Goal: Task Accomplishment & Management: Manage account settings

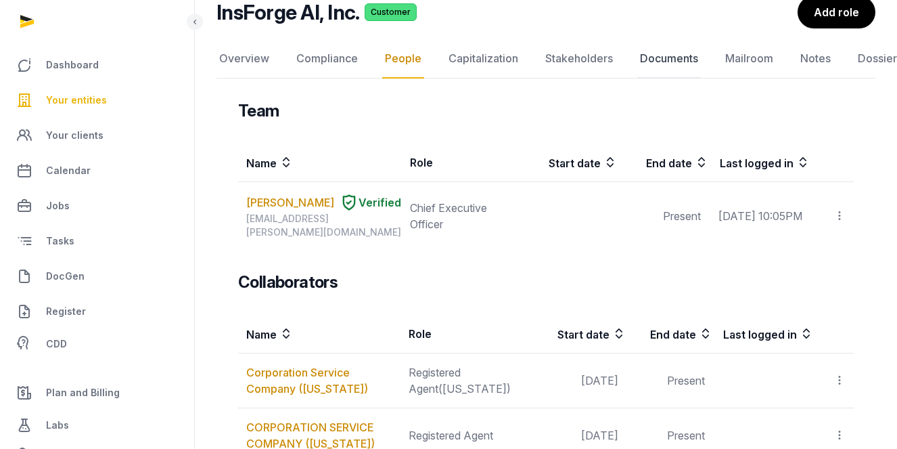
click at [469, 52] on link "Documents" at bounding box center [669, 58] width 64 height 39
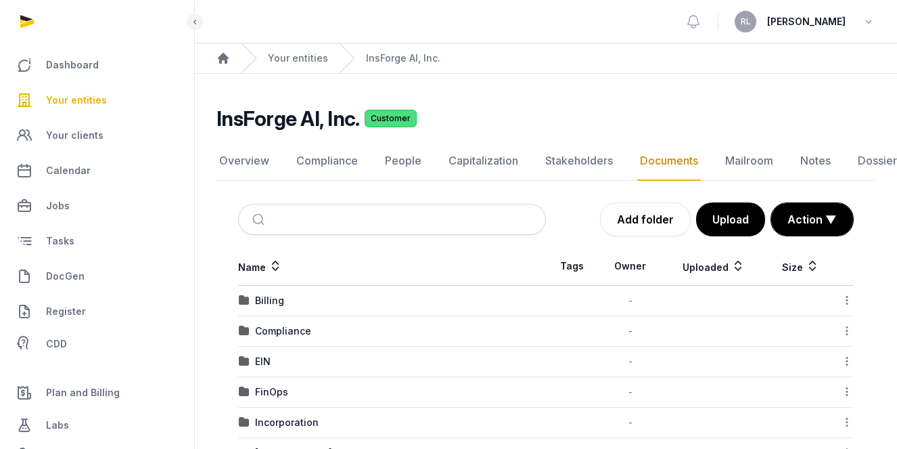
scroll to position [85, 0]
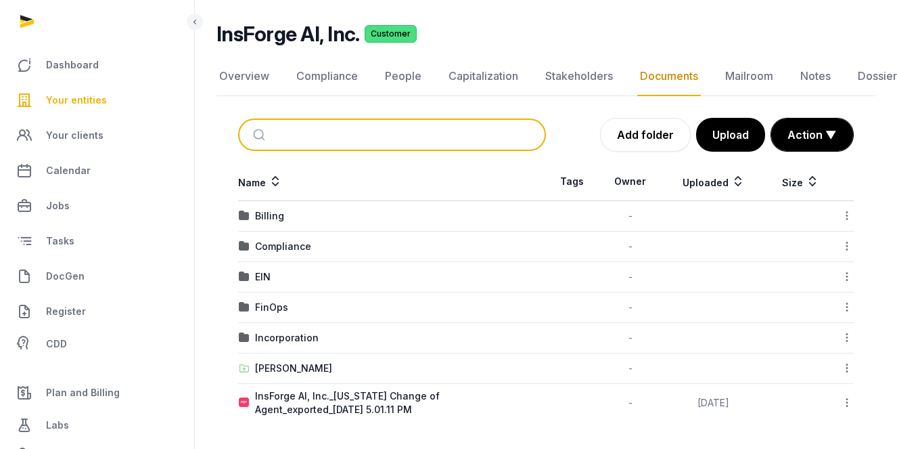
click at [348, 124] on input "search" at bounding box center [408, 135] width 263 height 30
type input "******"
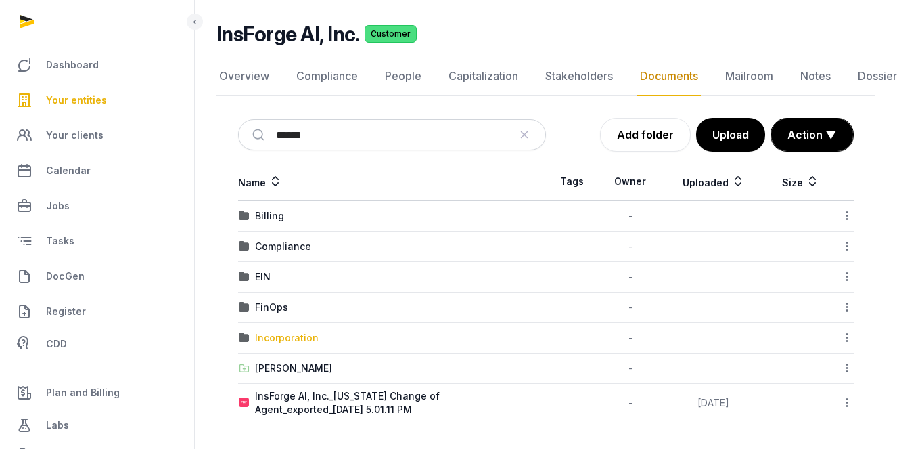
click at [280, 336] on div "Incorporation" at bounding box center [287, 338] width 64 height 14
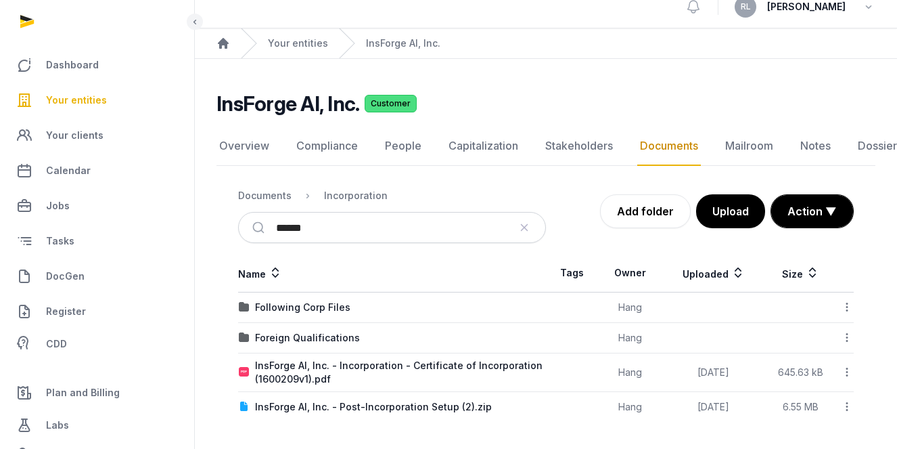
scroll to position [16, 0]
click at [278, 187] on ol "Documents Incorporation" at bounding box center [313, 195] width 150 height 16
click at [278, 192] on div "Documents" at bounding box center [264, 196] width 53 height 14
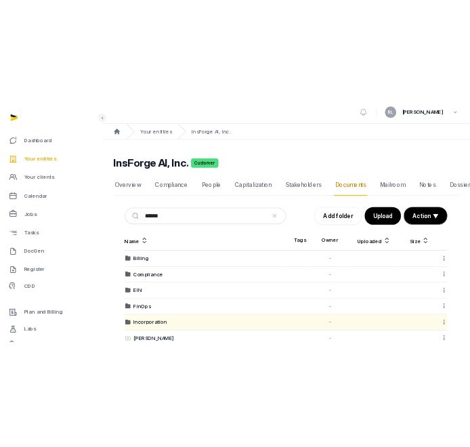
scroll to position [85, 0]
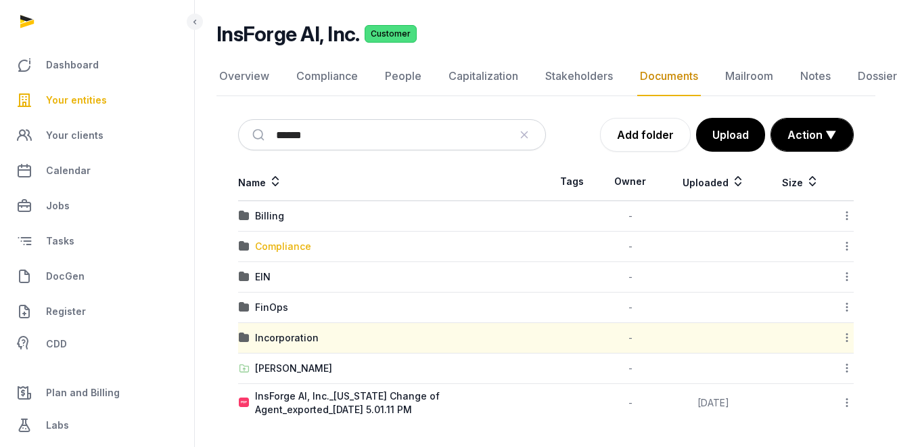
click at [269, 249] on div "Compliance" at bounding box center [283, 247] width 56 height 14
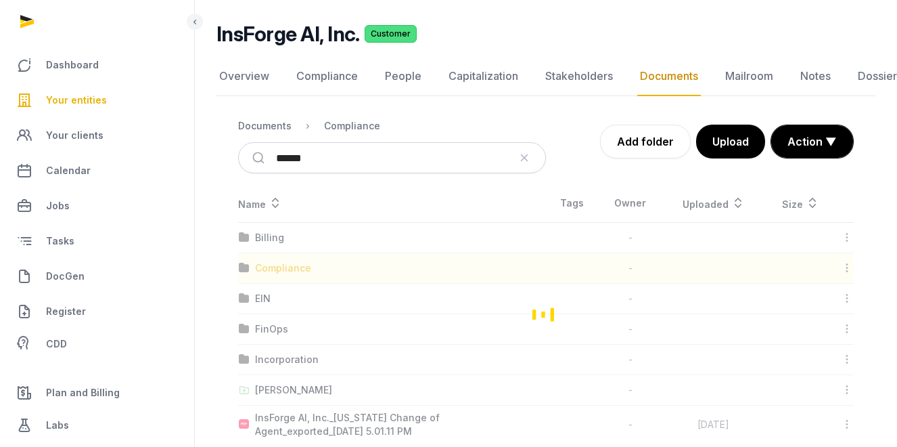
click at [269, 249] on div "Loading" at bounding box center [546, 313] width 659 height 259
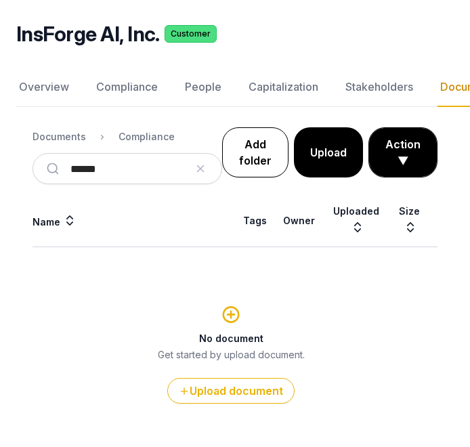
click at [244, 145] on link "Add folder" at bounding box center [255, 152] width 66 height 50
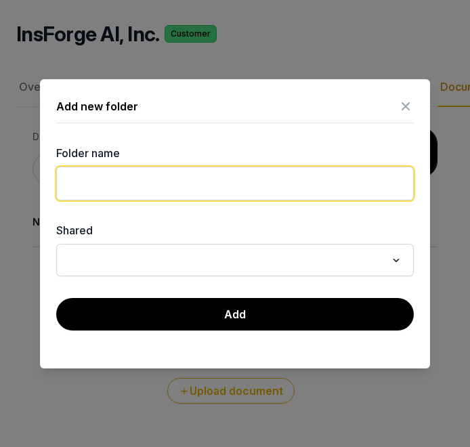
click at [206, 181] on input "text" at bounding box center [234, 183] width 357 height 34
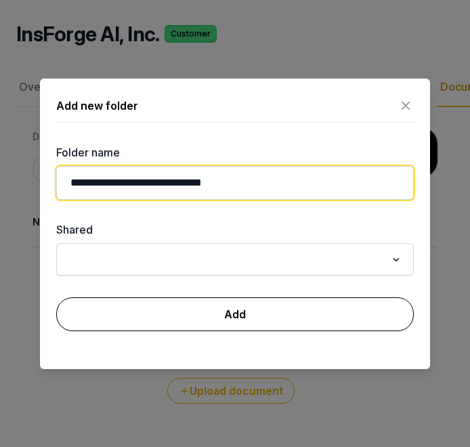
type input "**********"
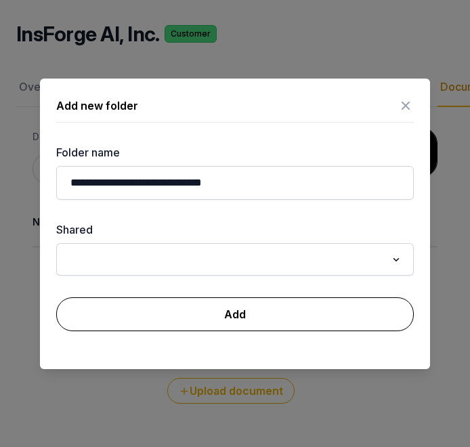
click at [208, 319] on button "Add" at bounding box center [234, 314] width 357 height 34
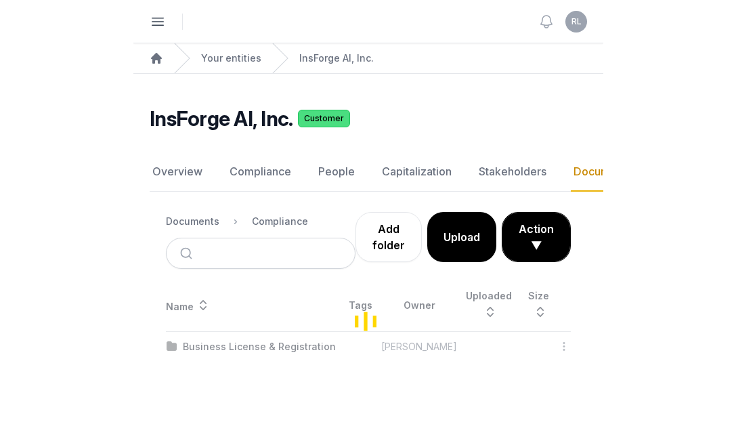
scroll to position [10, 0]
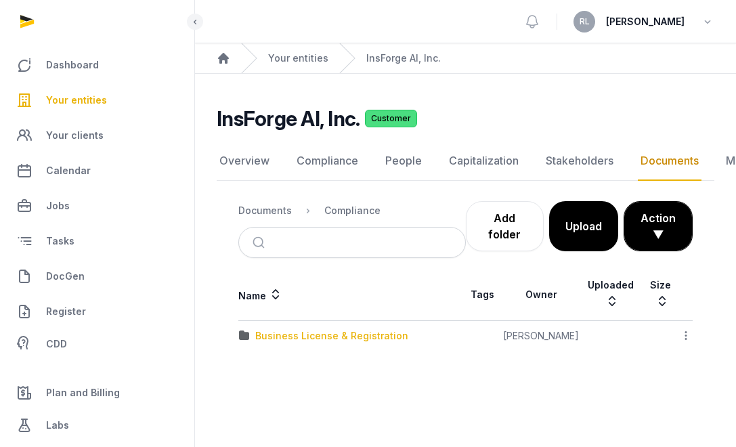
click at [335, 329] on div "Business License & Registration" at bounding box center [331, 336] width 153 height 14
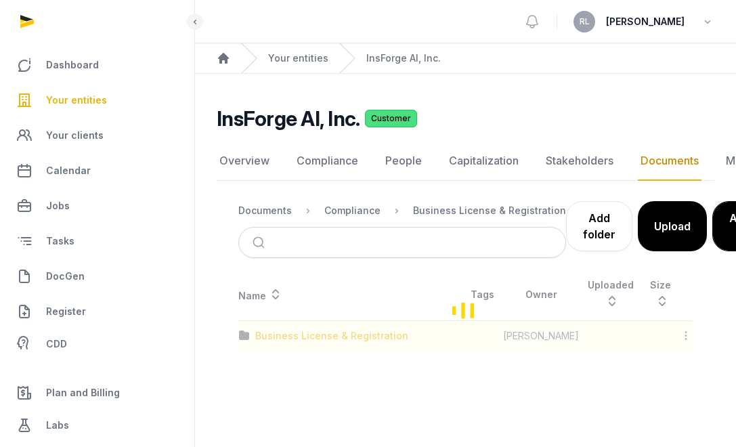
click at [335, 325] on div "Loading" at bounding box center [465, 310] width 497 height 82
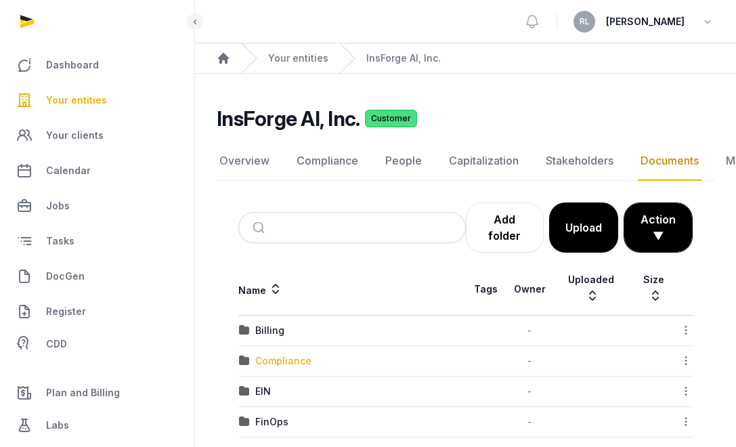
click at [290, 361] on div "Compliance" at bounding box center [283, 361] width 56 height 14
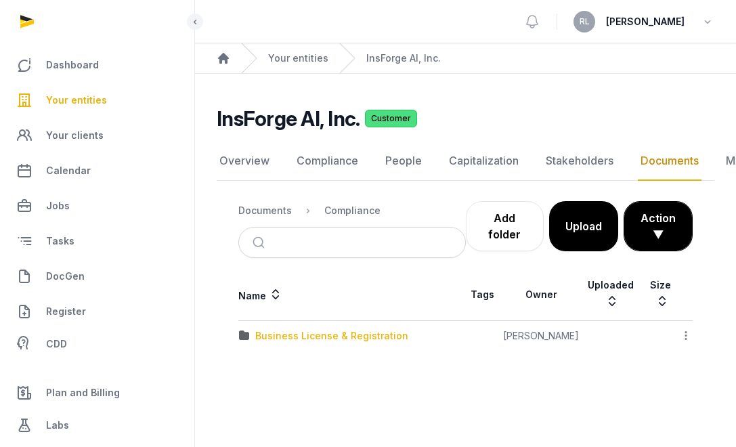
click at [390, 333] on div "Business License & Registration" at bounding box center [331, 336] width 153 height 14
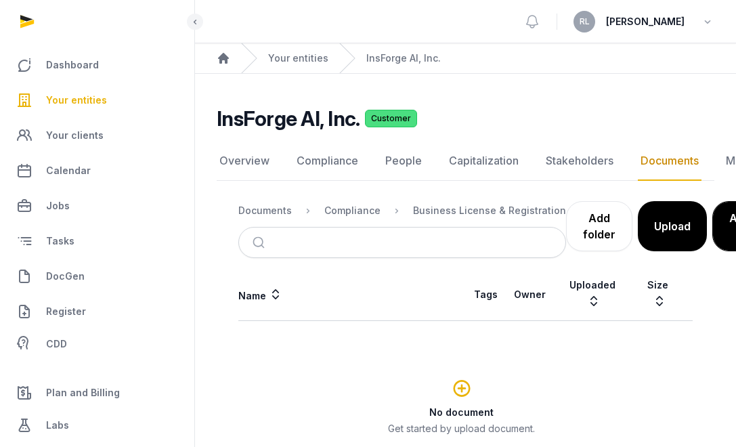
click at [466, 376] on icon at bounding box center [461, 388] width 20 height 24
click at [459, 376] on icon at bounding box center [461, 388] width 20 height 24
click at [464, 378] on icon at bounding box center [461, 388] width 20 height 24
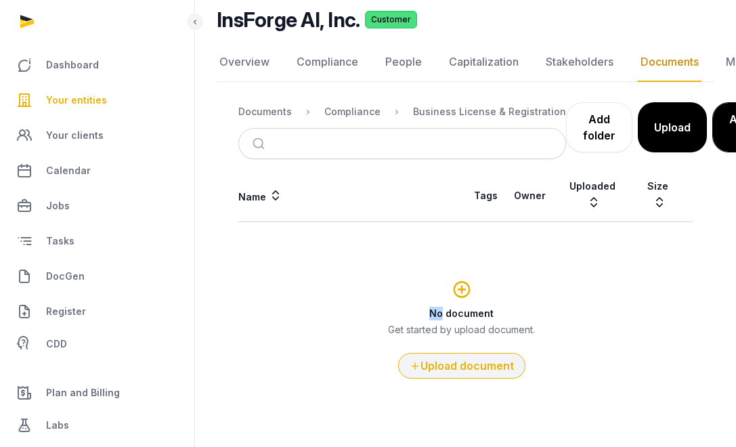
click at [477, 354] on button "Upload document" at bounding box center [461, 366] width 127 height 26
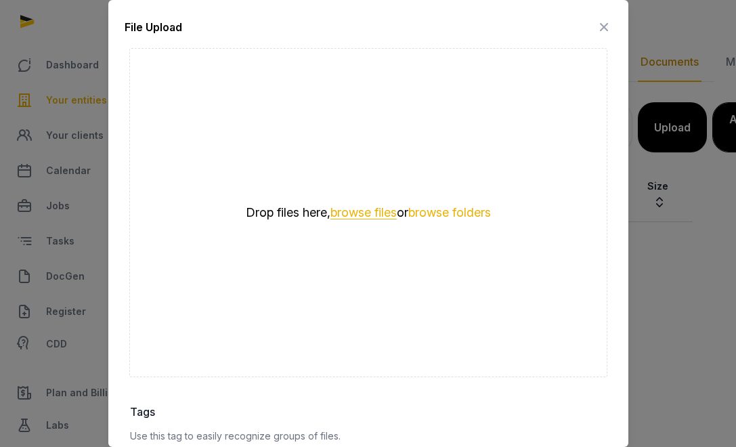
click at [356, 206] on button "browse files" at bounding box center [363, 212] width 66 height 13
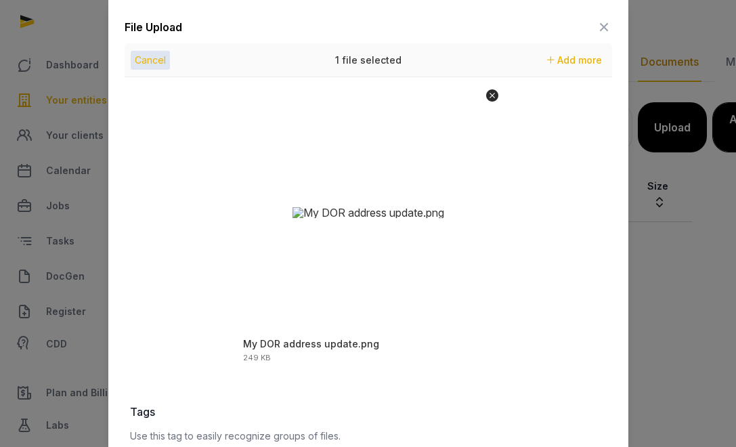
scroll to position [205, 0]
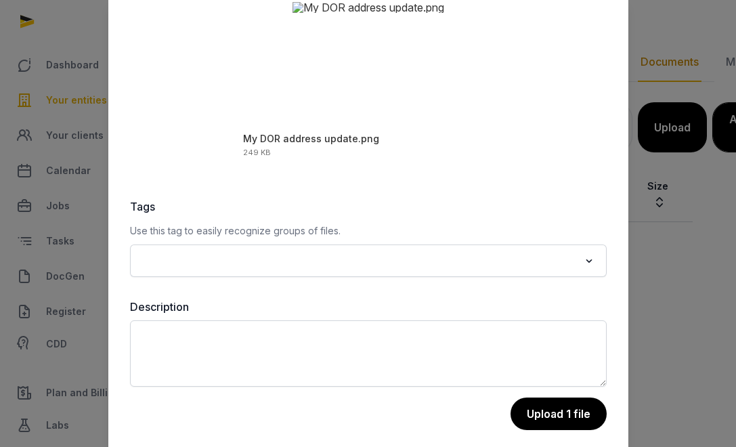
click at [429, 258] on input "Search for option" at bounding box center [358, 260] width 441 height 19
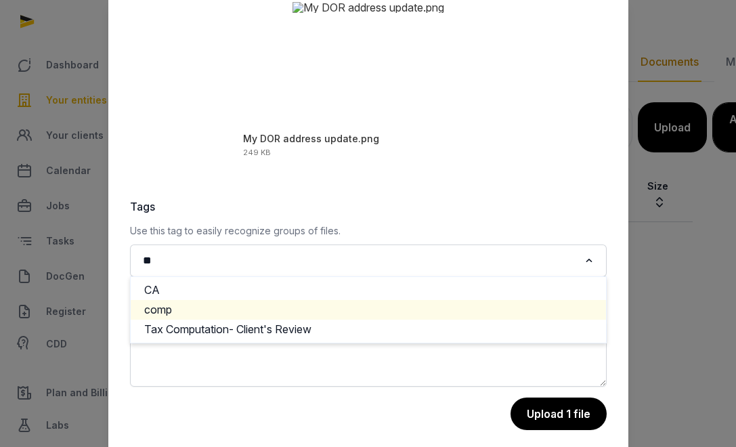
type input "*"
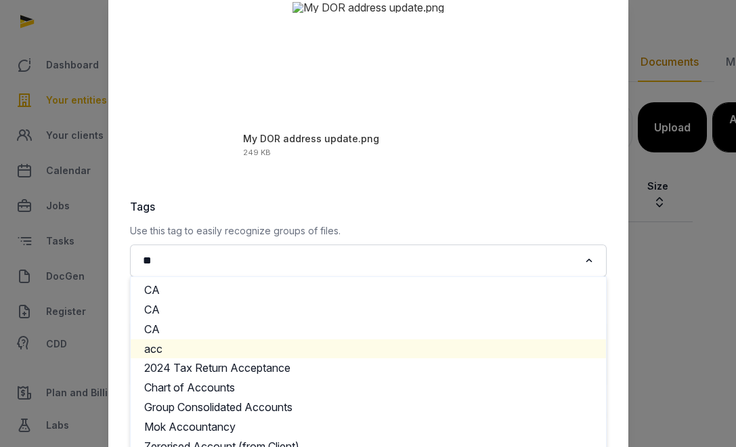
type input "*"
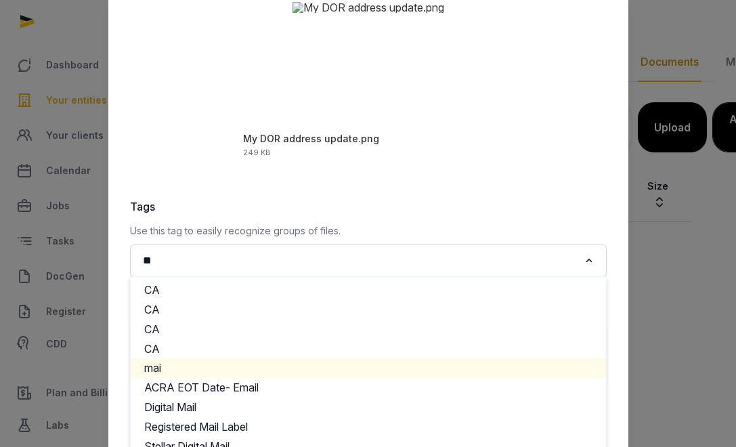
type input "*"
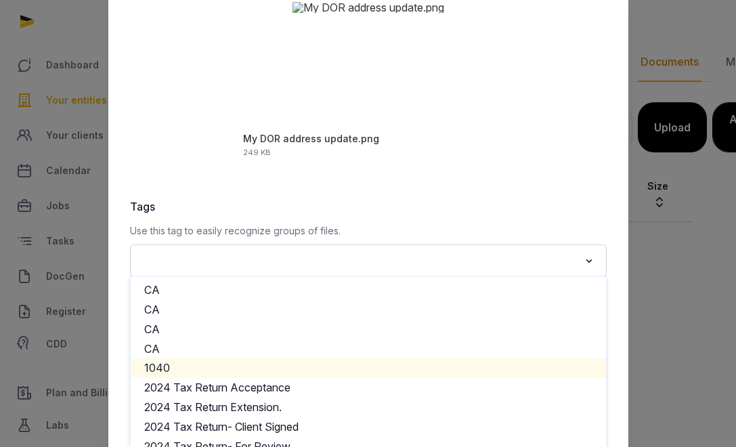
click at [504, 168] on div "My DOR address update.png 249 KB" at bounding box center [368, 24] width 487 height 305
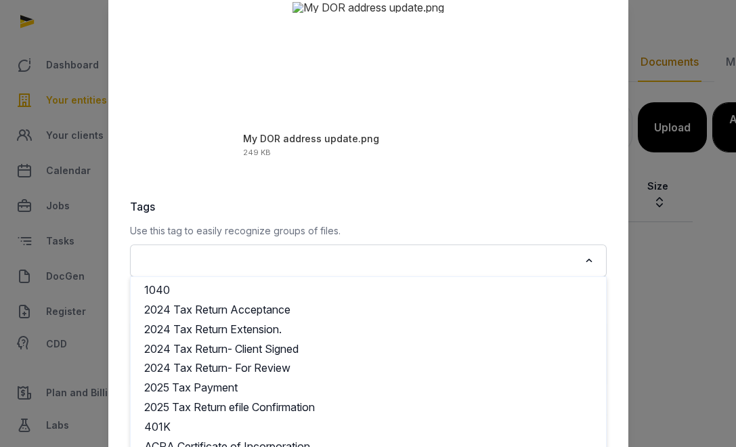
click at [441, 261] on input "Search for option" at bounding box center [358, 260] width 441 height 19
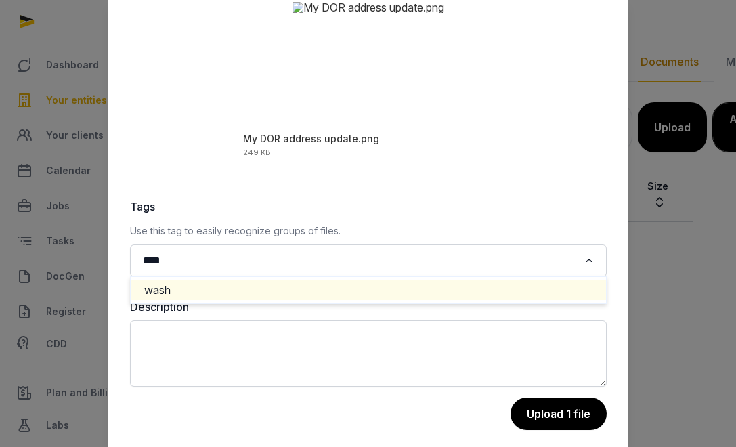
type input "***"
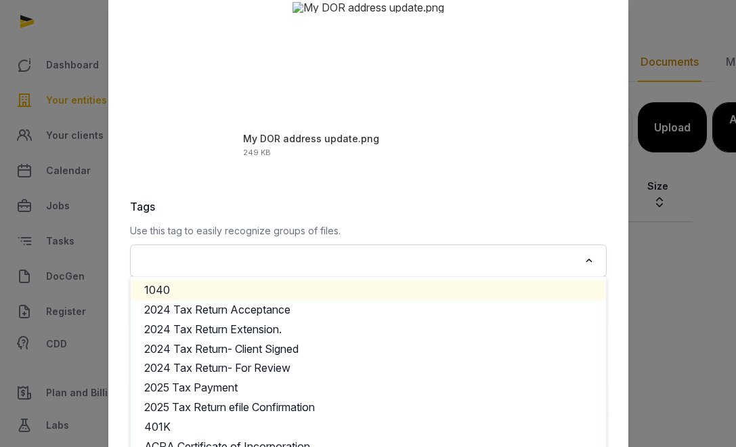
click at [579, 122] on div "My DOR address update.png 249 KB" at bounding box center [368, 24] width 487 height 291
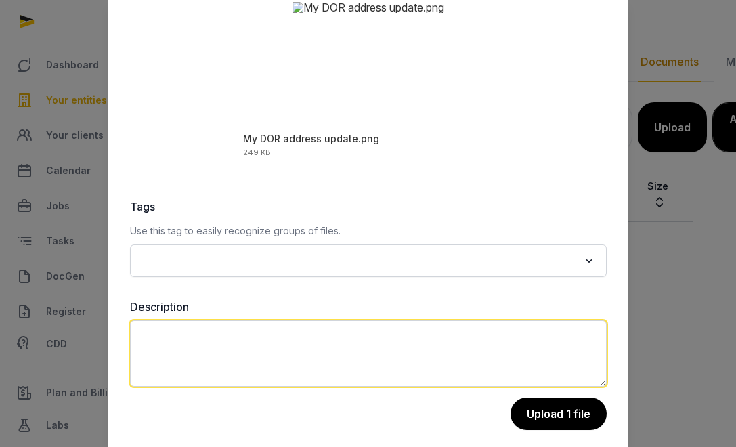
click at [173, 361] on textarea at bounding box center [368, 353] width 476 height 66
paste textarea "**********"
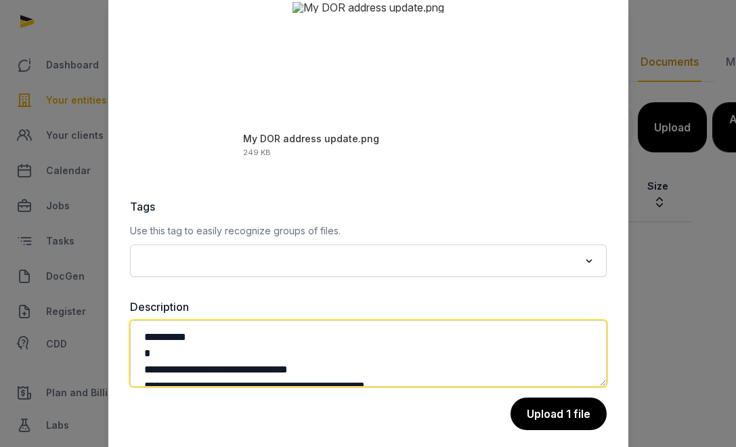
scroll to position [130, 0]
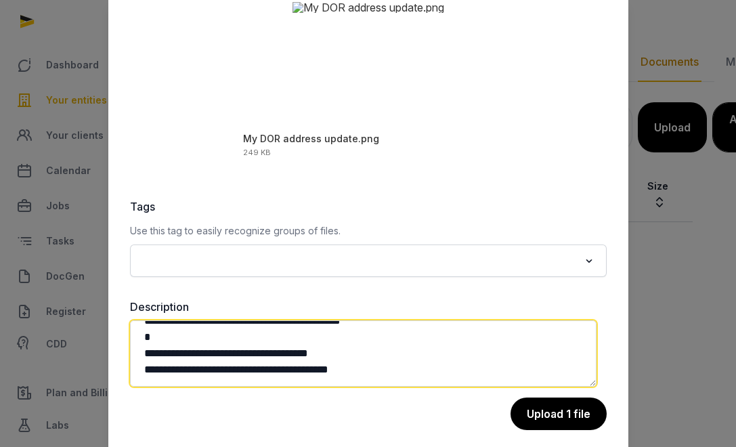
drag, startPoint x: 443, startPoint y: 365, endPoint x: 118, endPoint y: 349, distance: 324.5
click at [118, 349] on div "**********" at bounding box center [368, 126] width 520 height 662
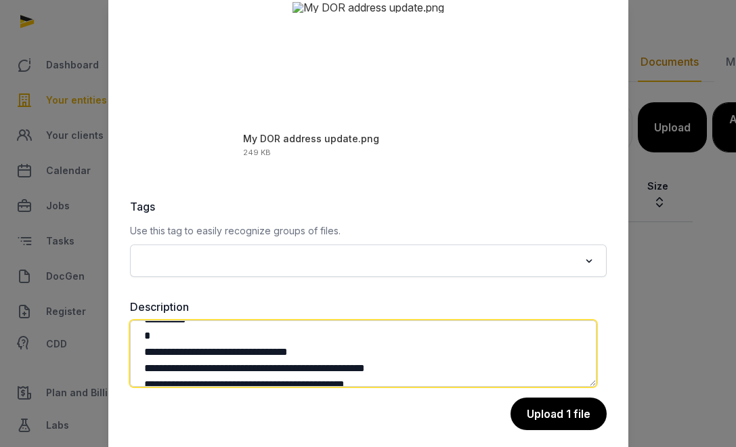
scroll to position [0, 0]
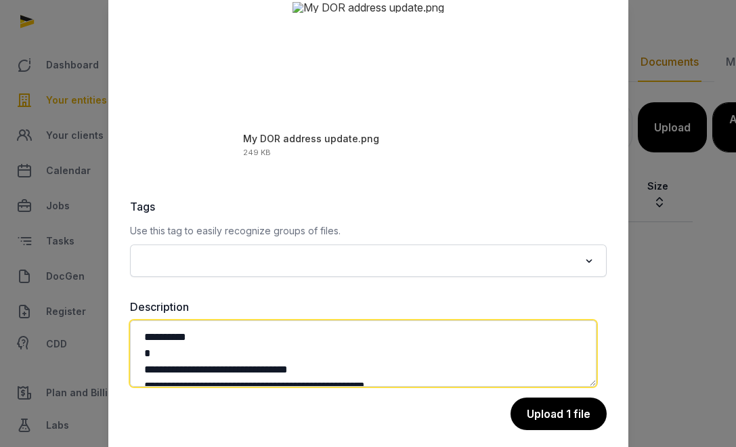
drag, startPoint x: 226, startPoint y: 345, endPoint x: 68, endPoint y: 326, distance: 159.5
click at [68, 326] on div "**********" at bounding box center [368, 124] width 736 height 447
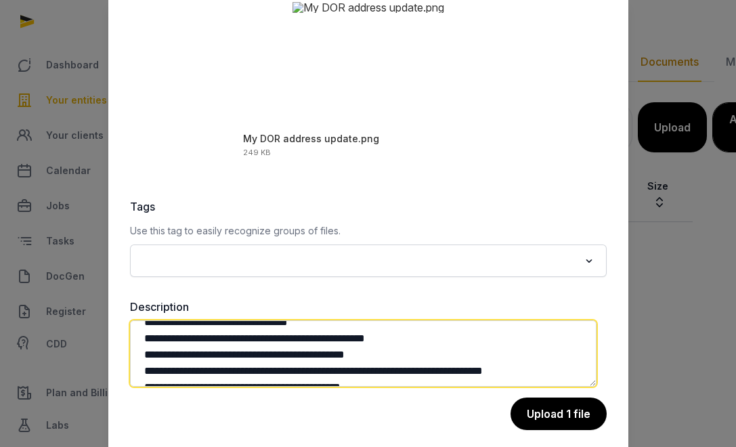
scroll to position [45, 0]
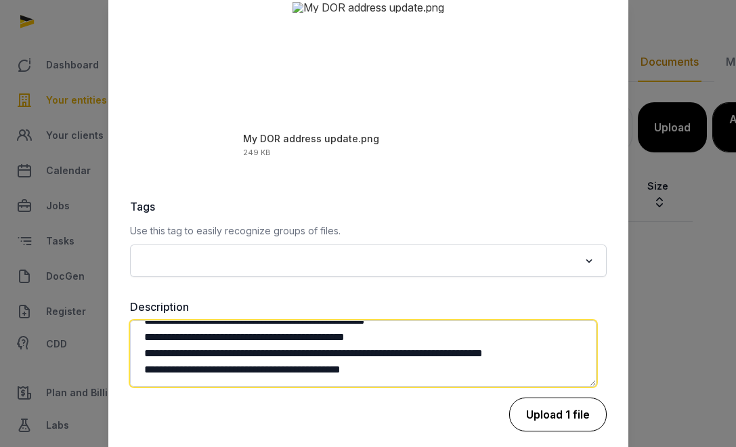
drag, startPoint x: 143, startPoint y: 353, endPoint x: 573, endPoint y: 399, distance: 432.8
click at [573, 399] on div "**********" at bounding box center [368, 314] width 476 height 233
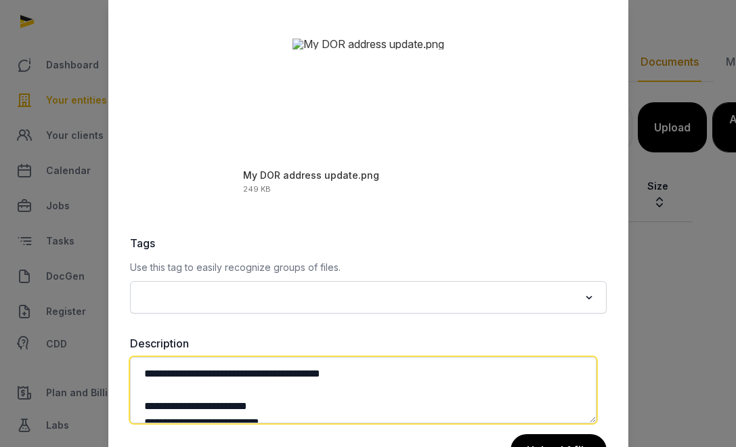
scroll to position [205, 0]
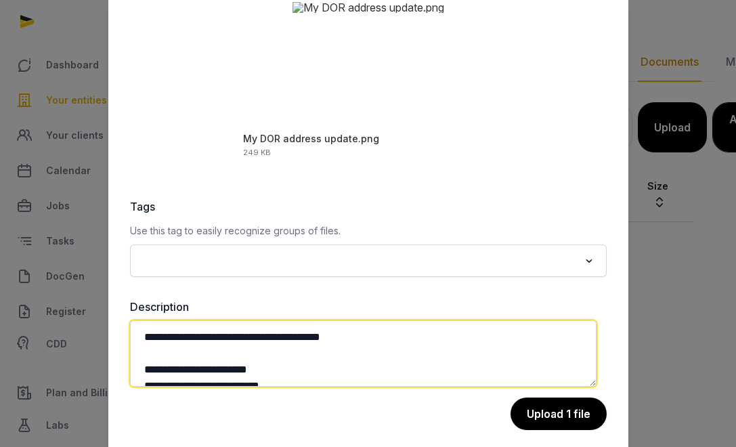
drag, startPoint x: 206, startPoint y: 333, endPoint x: 455, endPoint y: 332, distance: 249.0
click at [455, 332] on textarea "**********" at bounding box center [363, 353] width 466 height 66
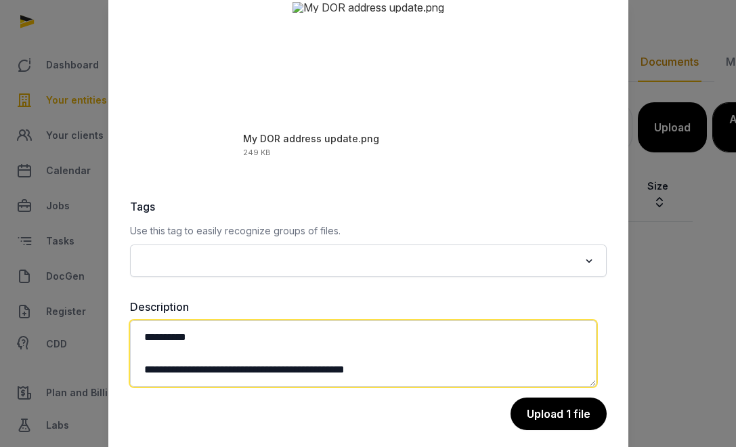
scroll to position [7, 0]
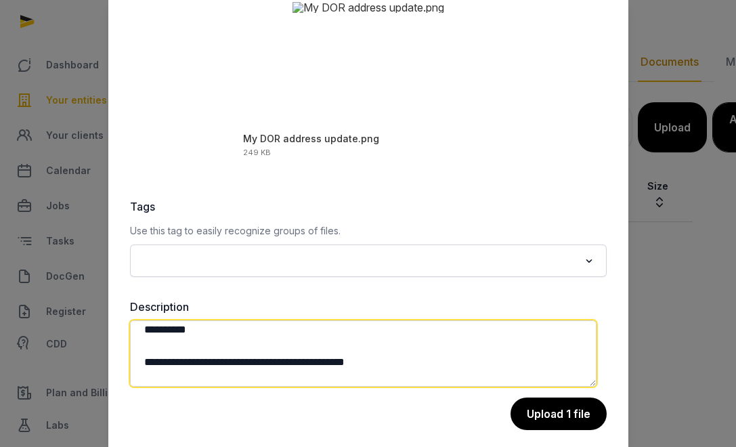
paste textarea "**********"
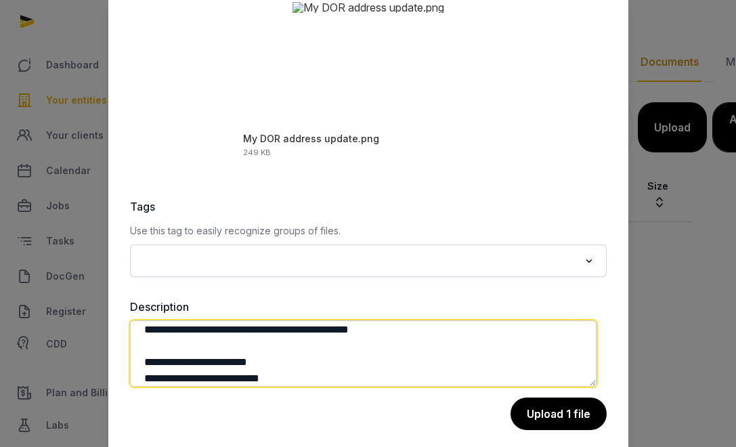
scroll to position [72, 0]
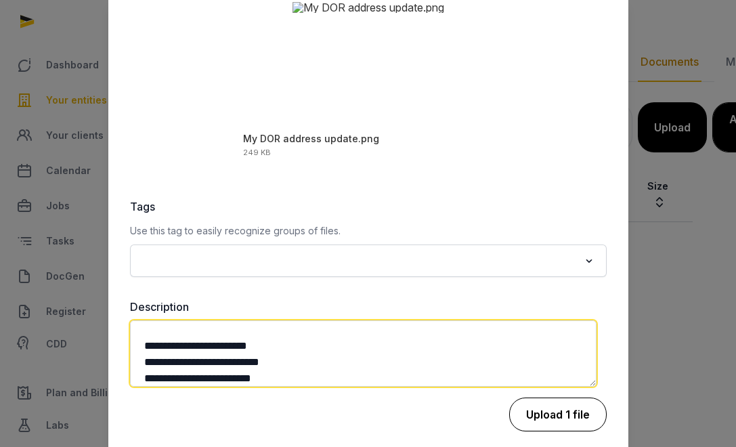
type textarea "**********"
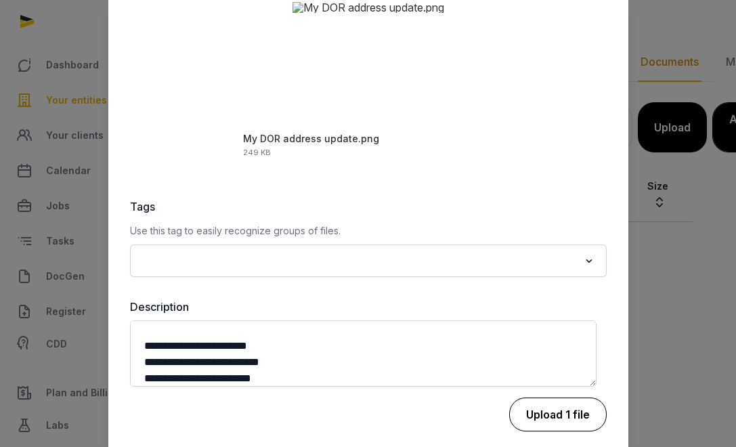
click at [529, 400] on button "Upload 1 file" at bounding box center [557, 414] width 97 height 34
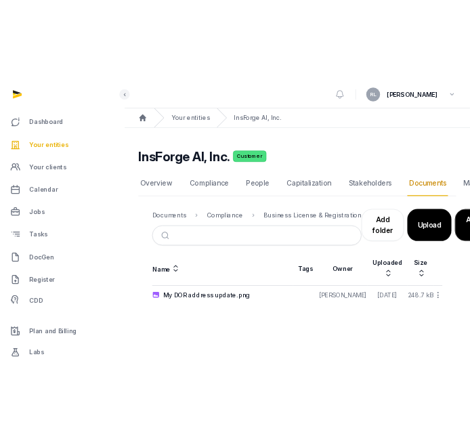
scroll to position [0, 0]
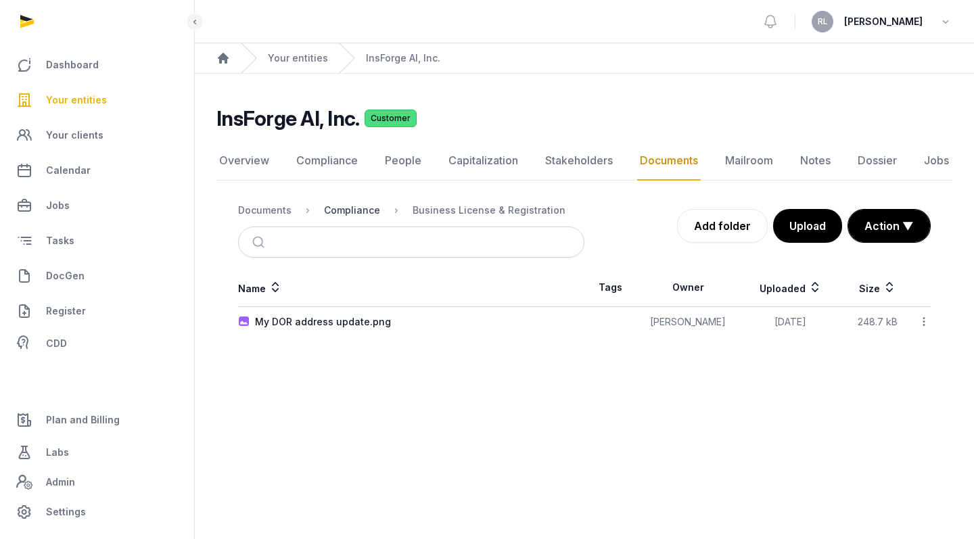
click at [340, 208] on div "Compliance" at bounding box center [352, 211] width 56 height 14
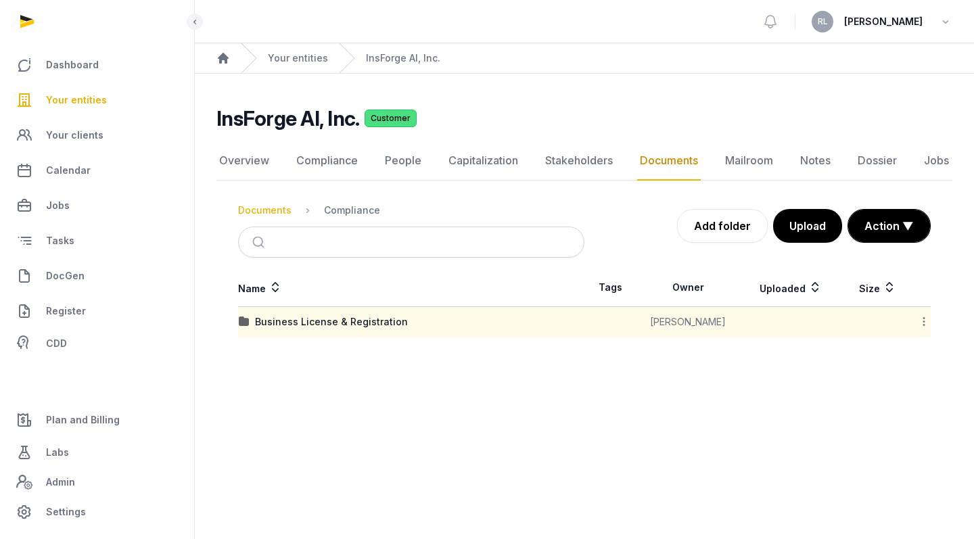
click at [277, 210] on div "Documents" at bounding box center [264, 211] width 53 height 14
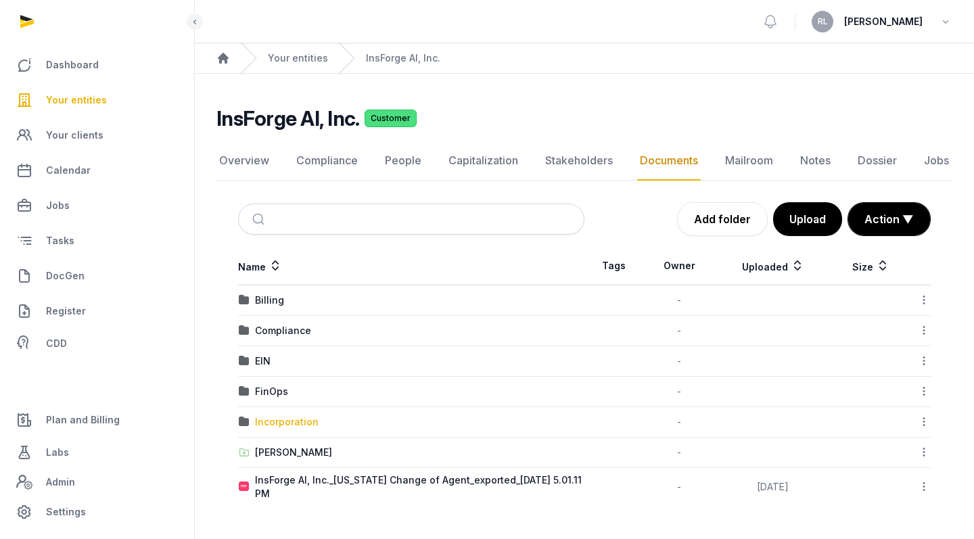
click at [284, 418] on div "Incorporation" at bounding box center [287, 422] width 64 height 14
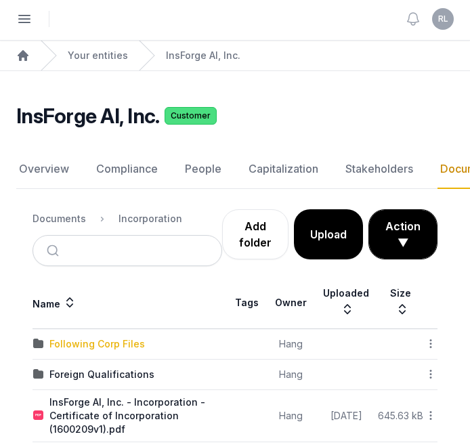
scroll to position [30, 0]
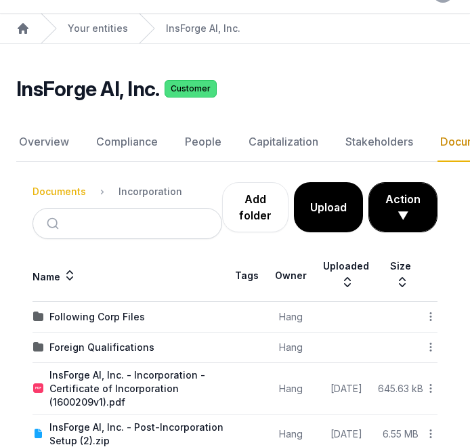
click at [72, 193] on div "Documents" at bounding box center [58, 192] width 53 height 14
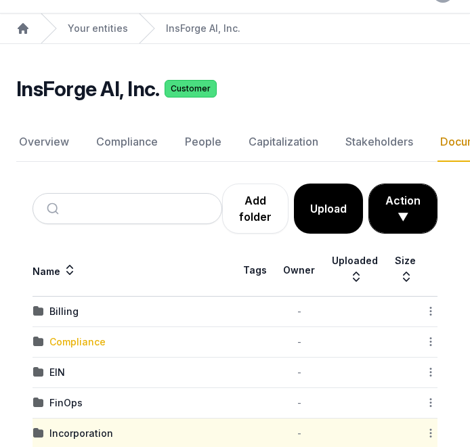
click at [97, 342] on div "Compliance" at bounding box center [77, 342] width 56 height 14
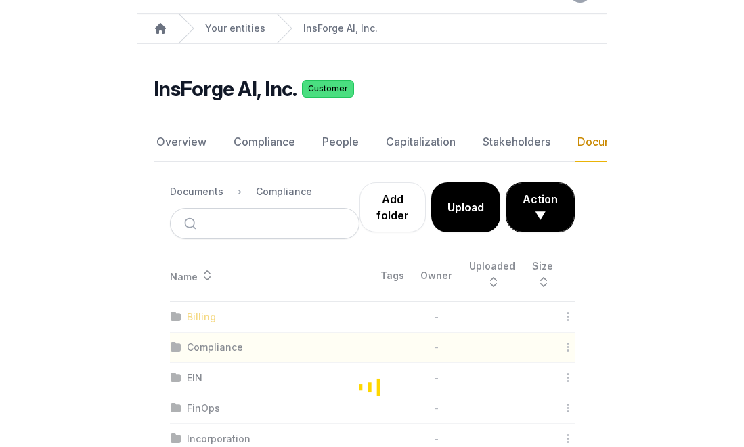
scroll to position [10, 0]
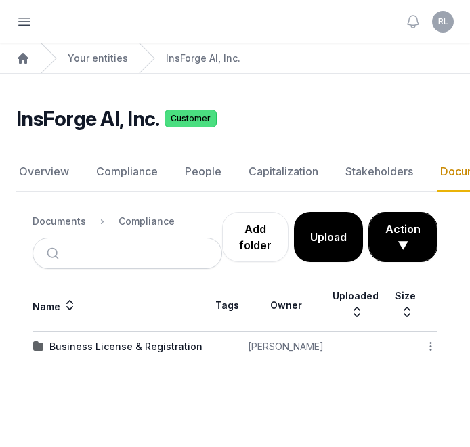
click at [168, 340] on div "Business License & Registration" at bounding box center [125, 347] width 153 height 14
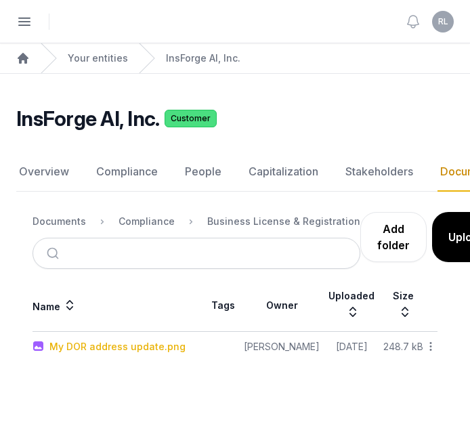
click at [161, 340] on div "My DOR address update.png" at bounding box center [117, 347] width 136 height 14
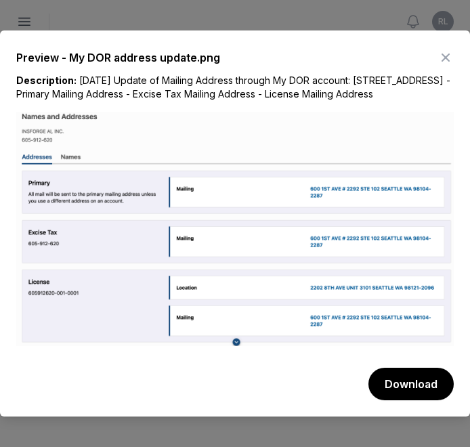
drag, startPoint x: 76, startPoint y: 73, endPoint x: 137, endPoint y: 99, distance: 65.5
click at [137, 99] on div "Description: [DATE] Update of Mailing Address through My DOR account: [STREET_A…" at bounding box center [234, 93] width 437 height 38
copy div "[DATE] Update of Mailing Address through My DOR account: [STREET_ADDRESS] - Pri…"
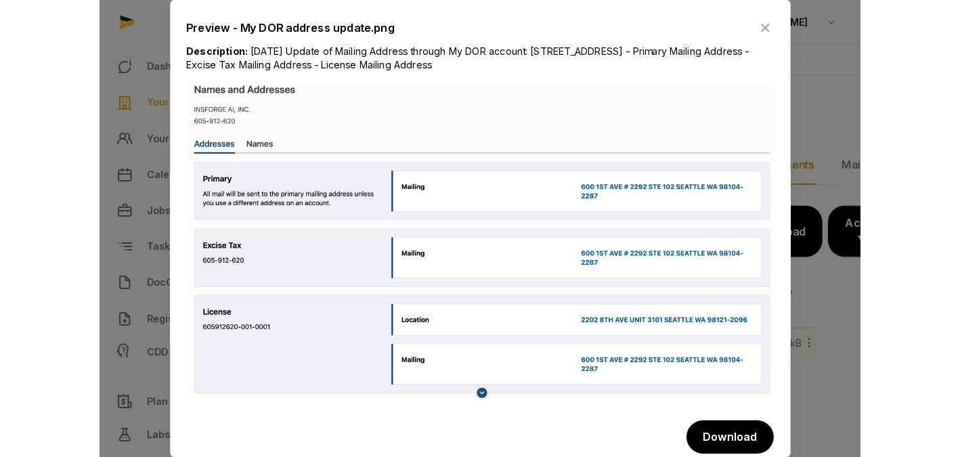
scroll to position [0, 0]
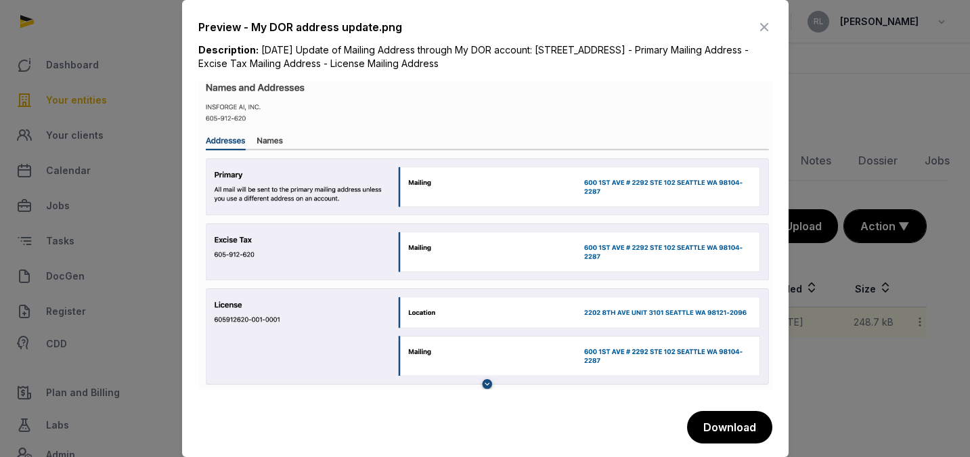
click at [745, 23] on icon at bounding box center [764, 27] width 16 height 22
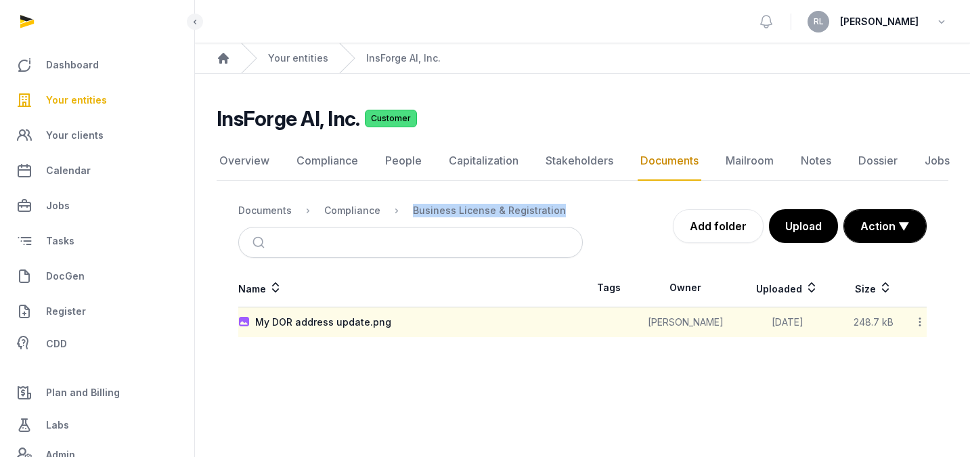
drag, startPoint x: 556, startPoint y: 207, endPoint x: 404, endPoint y: 202, distance: 151.7
click at [404, 202] on nav "Documents Compliance Business License & Registration" at bounding box center [410, 210] width 344 height 32
copy div "Business License & Registration"
click at [277, 214] on div "Documents" at bounding box center [264, 211] width 53 height 14
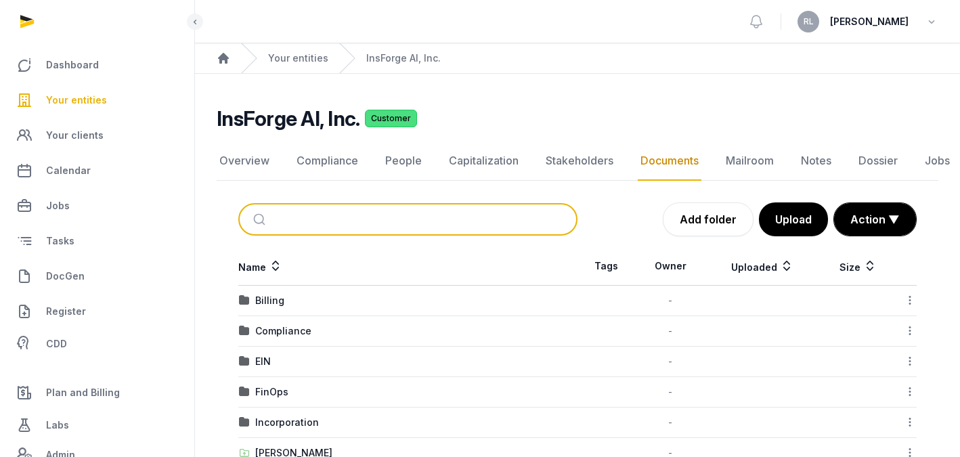
click at [320, 216] on input "search" at bounding box center [424, 219] width 294 height 30
type input "*"
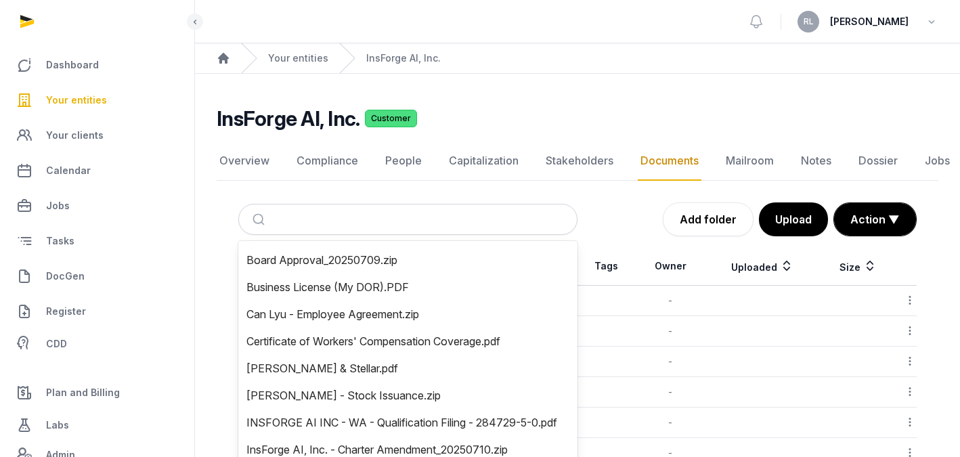
click at [244, 196] on div "Overview Compliance People Capitalization Stakeholders Documents Mailroom Notes…" at bounding box center [577, 323] width 721 height 365
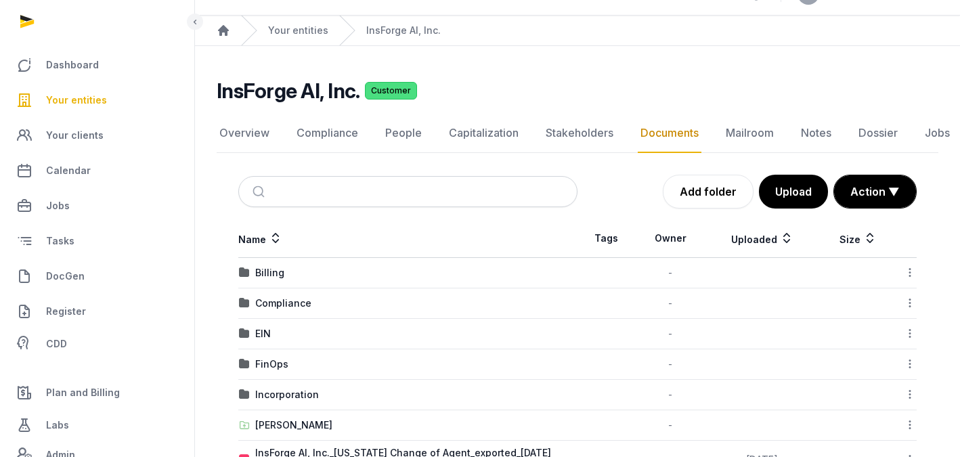
scroll to position [30, 0]
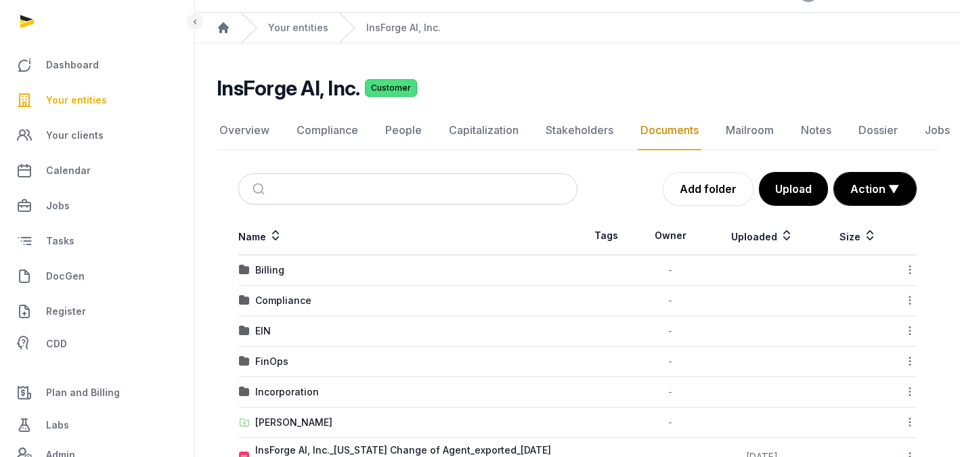
click at [277, 279] on td "Billing" at bounding box center [407, 270] width 339 height 30
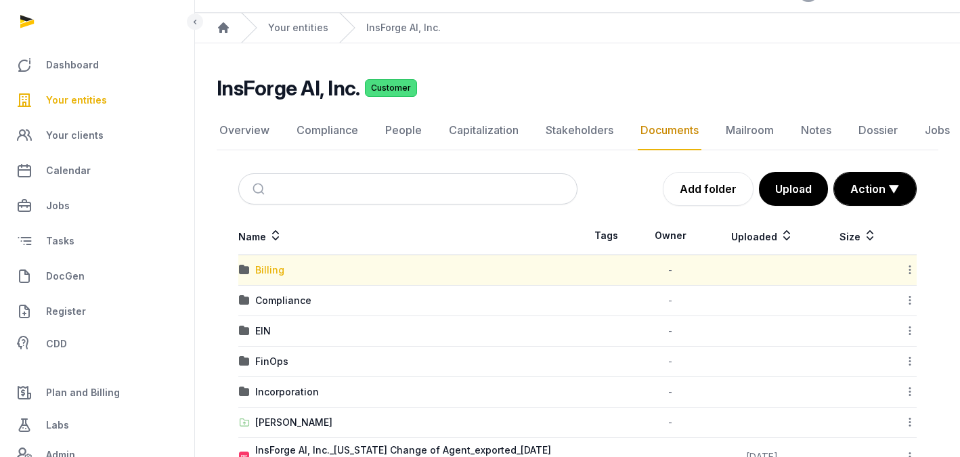
click at [274, 268] on div "Billing" at bounding box center [269, 270] width 29 height 14
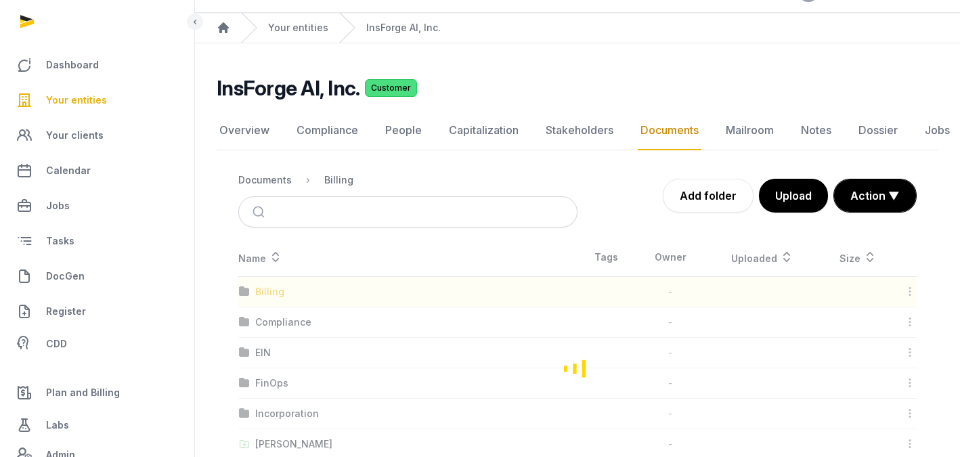
click at [274, 268] on div "Loading" at bounding box center [577, 367] width 721 height 259
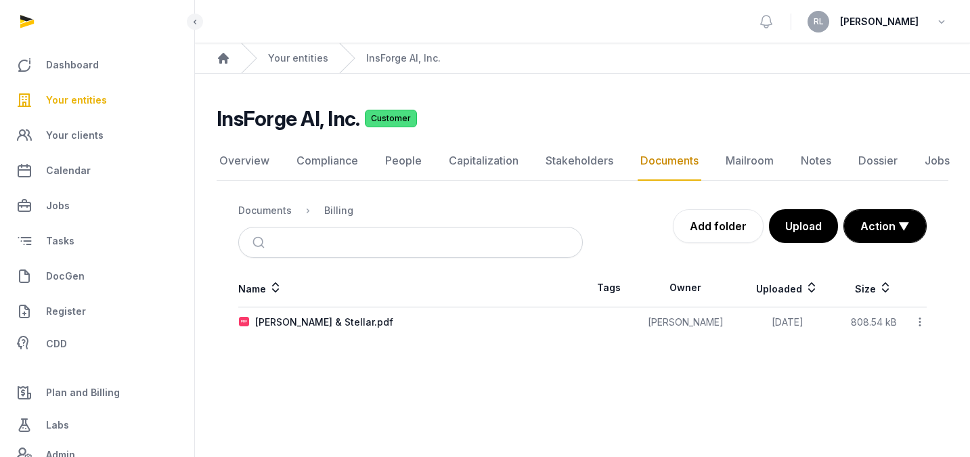
click at [273, 285] on icon at bounding box center [276, 287] width 14 height 16
click at [273, 206] on div "Documents" at bounding box center [264, 211] width 53 height 14
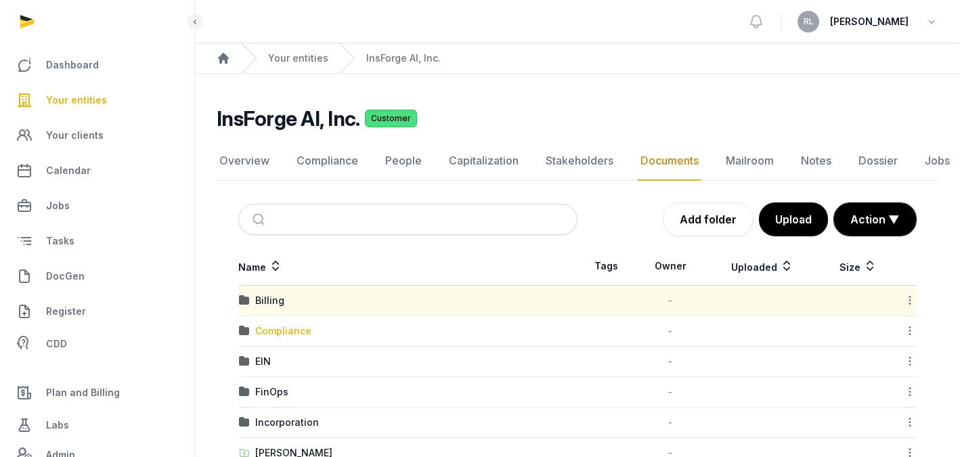
click at [286, 329] on div "Compliance" at bounding box center [283, 331] width 56 height 14
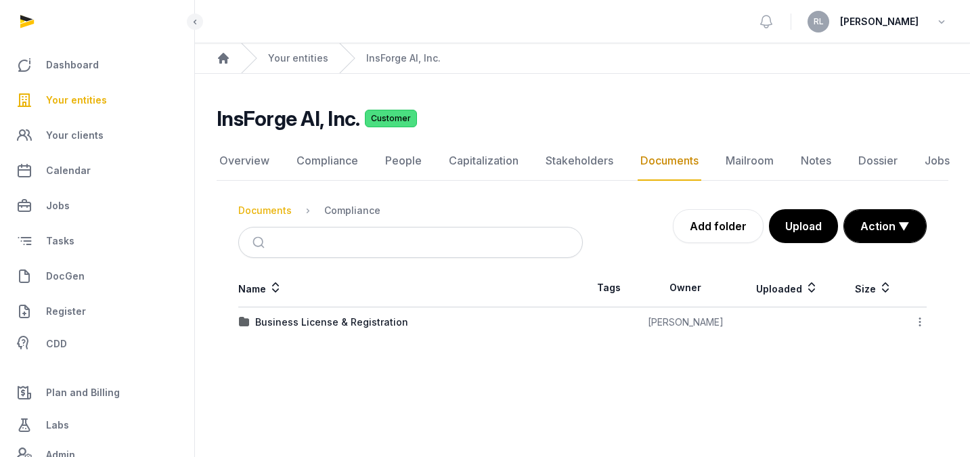
click at [274, 206] on div "Documents" at bounding box center [264, 211] width 53 height 14
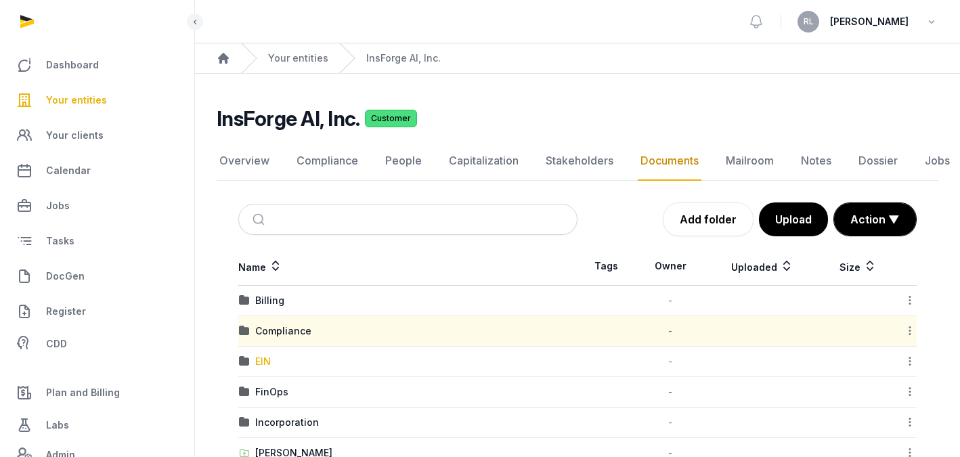
click at [263, 358] on div "EIN" at bounding box center [263, 362] width 16 height 14
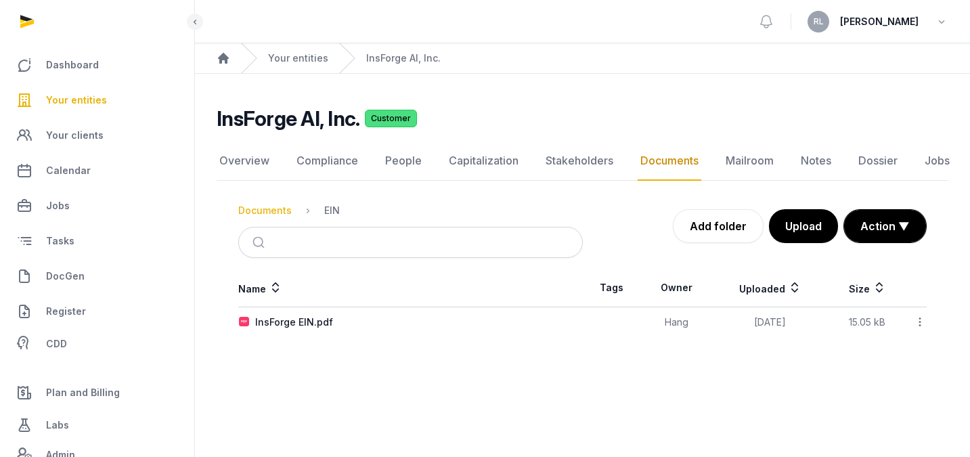
click at [254, 212] on div "Documents" at bounding box center [264, 211] width 53 height 14
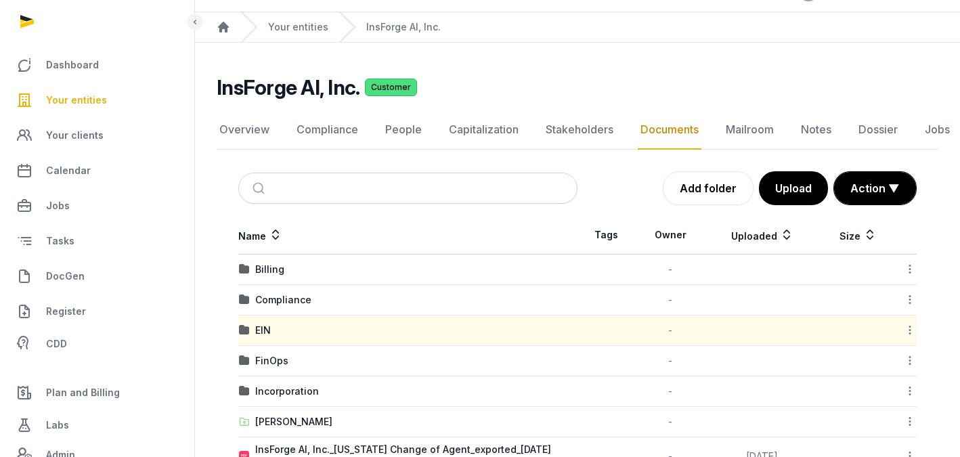
scroll to position [55, 0]
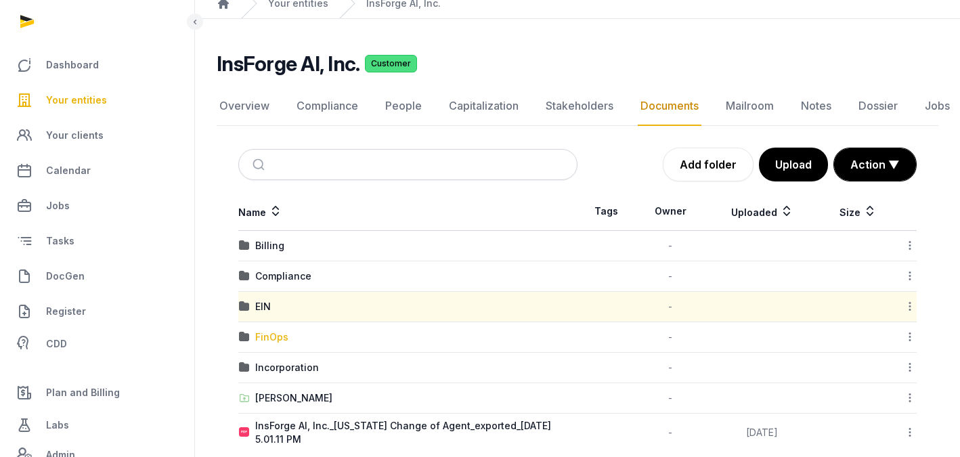
click at [263, 341] on div "FinOps" at bounding box center [271, 337] width 33 height 14
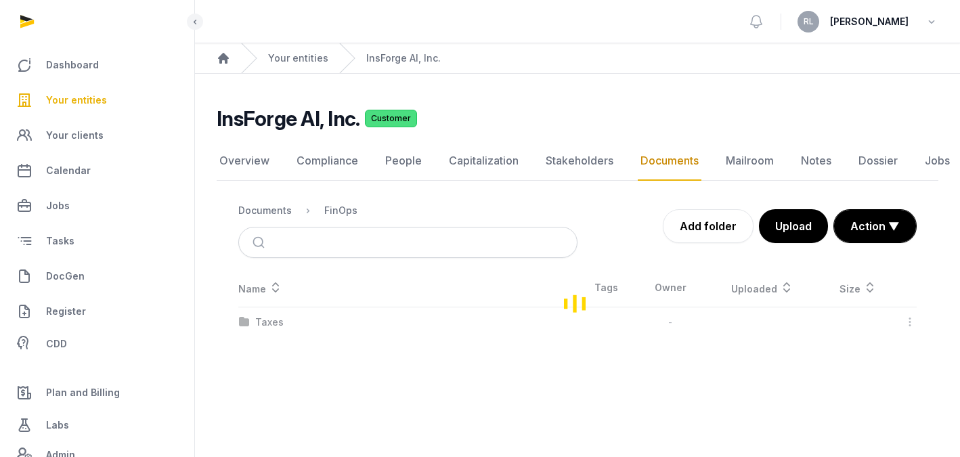
scroll to position [0, 0]
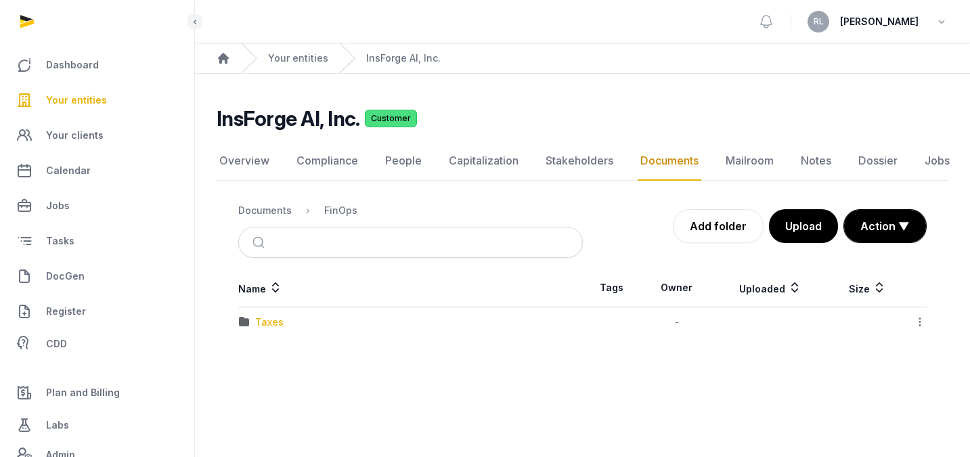
click at [267, 322] on div "Taxes" at bounding box center [269, 322] width 28 height 14
click at [280, 323] on div "Federal" at bounding box center [272, 322] width 35 height 14
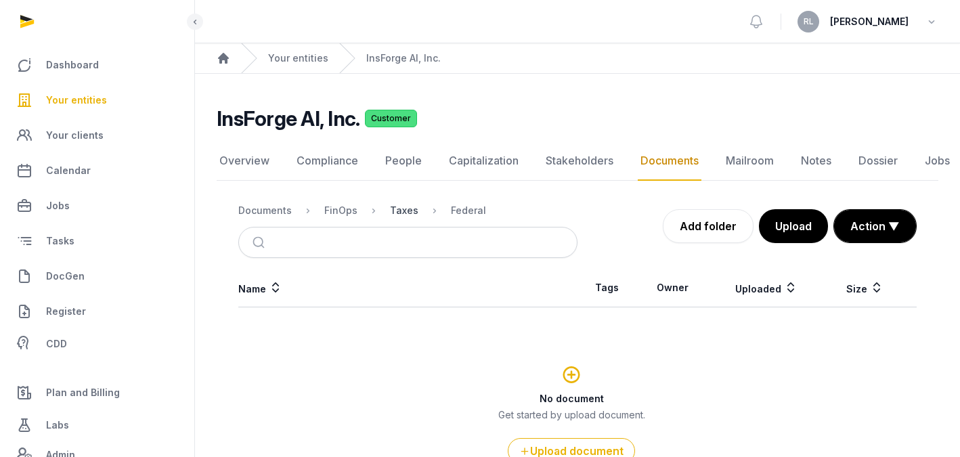
click at [395, 211] on div "Taxes" at bounding box center [404, 211] width 28 height 14
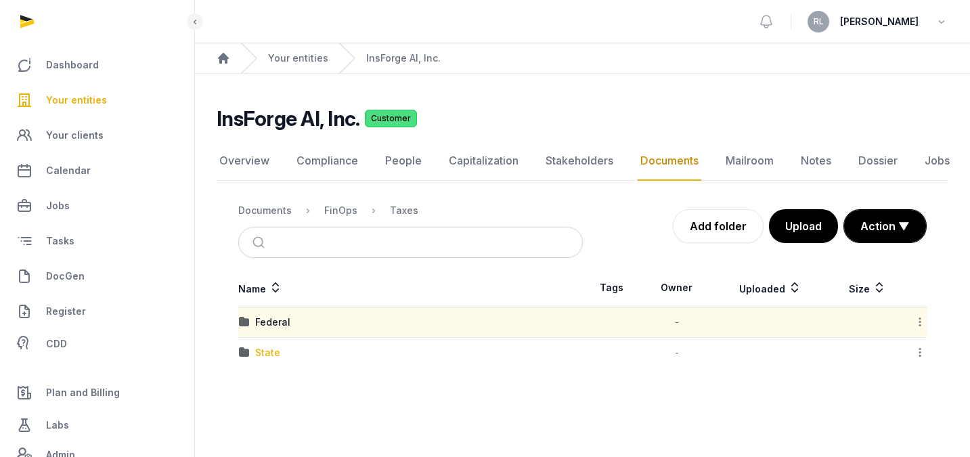
click at [275, 346] on div "State" at bounding box center [267, 353] width 25 height 14
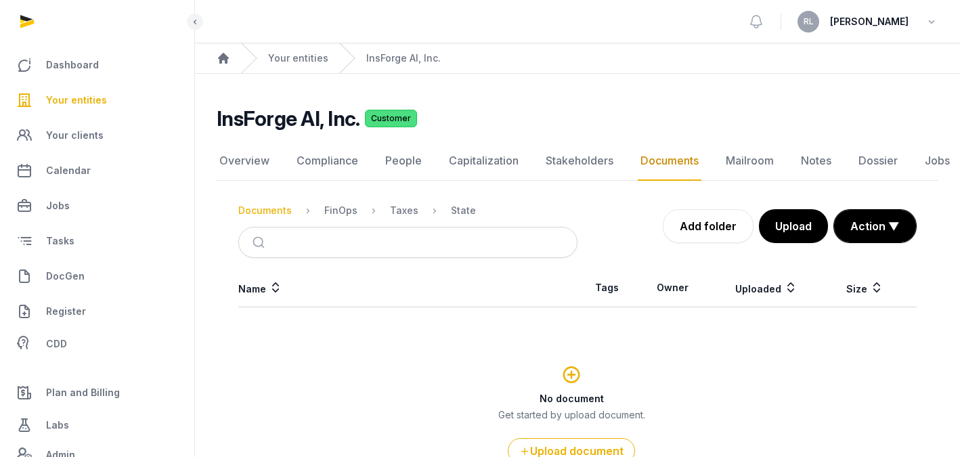
click at [276, 210] on div "Documents" at bounding box center [264, 211] width 53 height 14
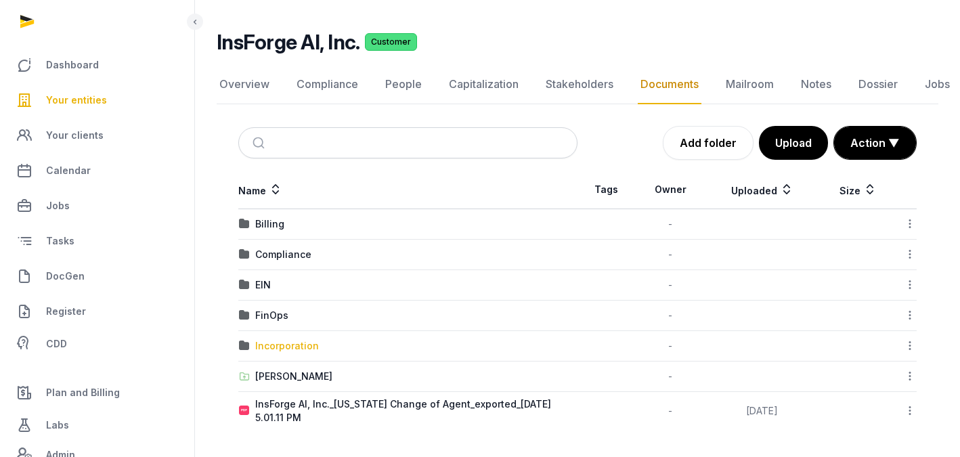
click at [288, 345] on div "Incorporation" at bounding box center [287, 346] width 64 height 14
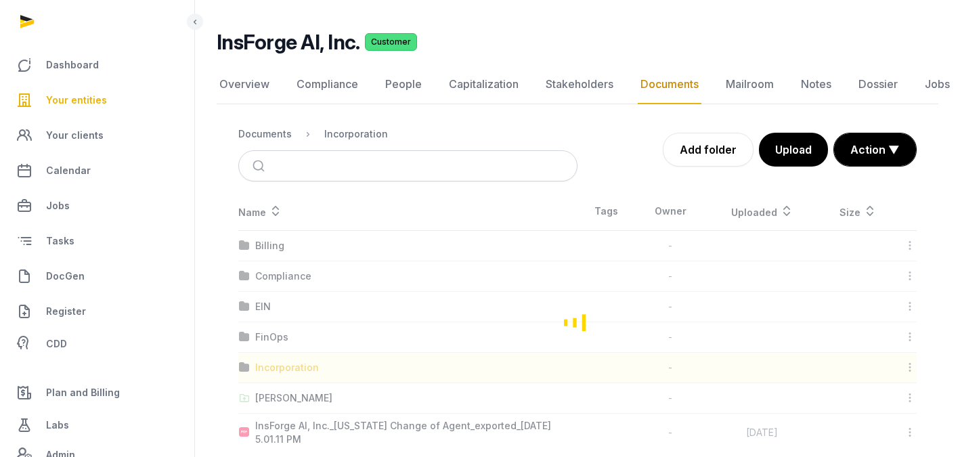
scroll to position [7, 0]
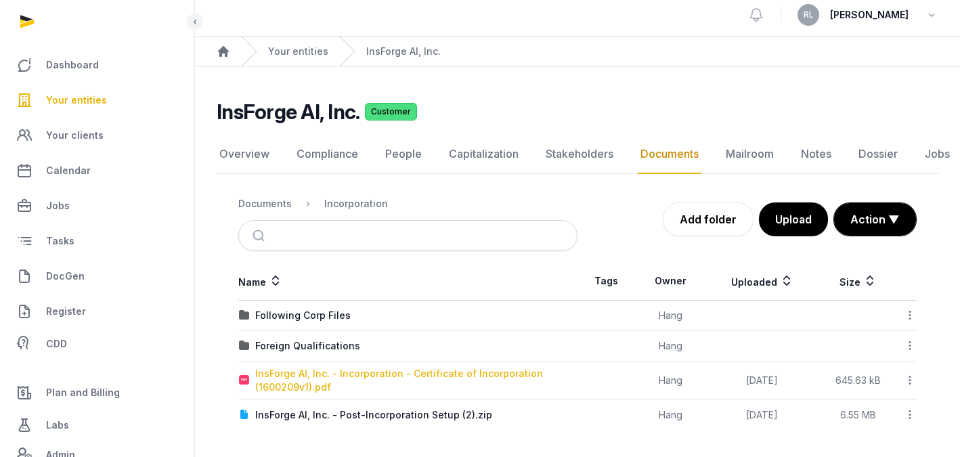
click at [312, 372] on div "InsForge AI, Inc. - Incorporation - Certificate of Incorporation (1600209v1).pdf" at bounding box center [415, 380] width 321 height 27
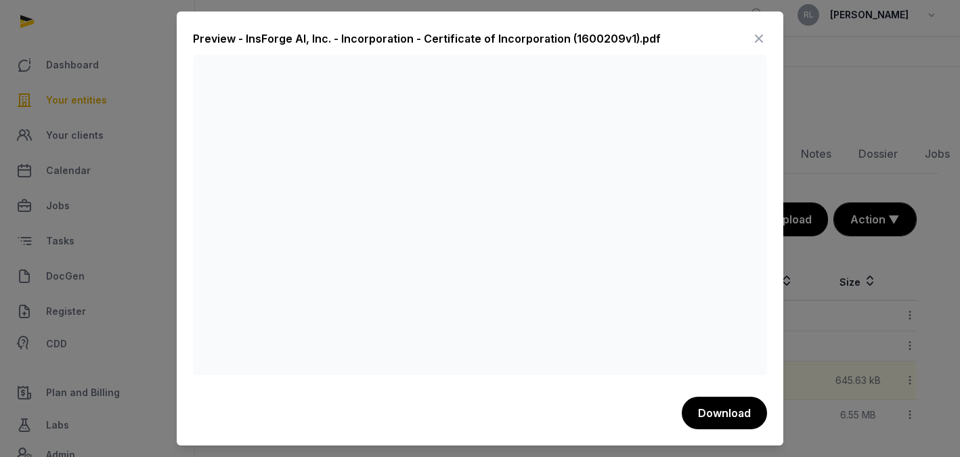
click at [745, 114] on div at bounding box center [480, 228] width 960 height 457
click at [745, 35] on icon at bounding box center [758, 39] width 16 height 22
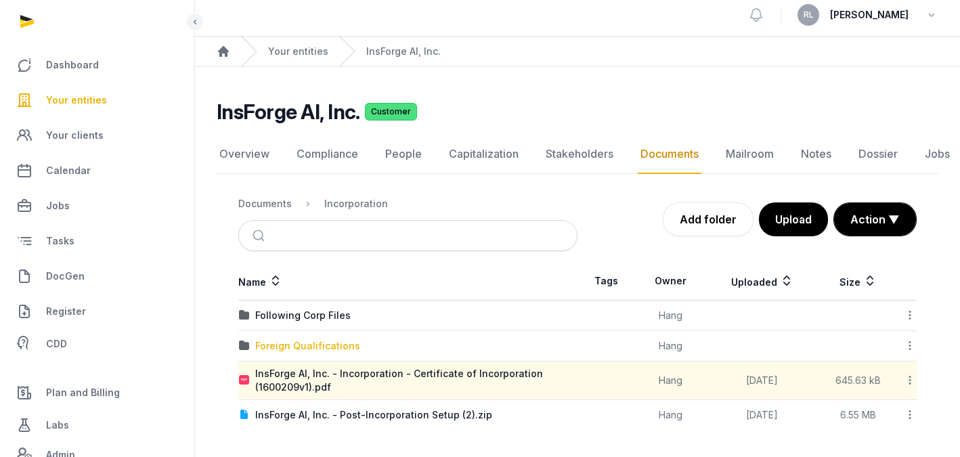
click at [330, 345] on div "Foreign Qualifications" at bounding box center [307, 346] width 105 height 14
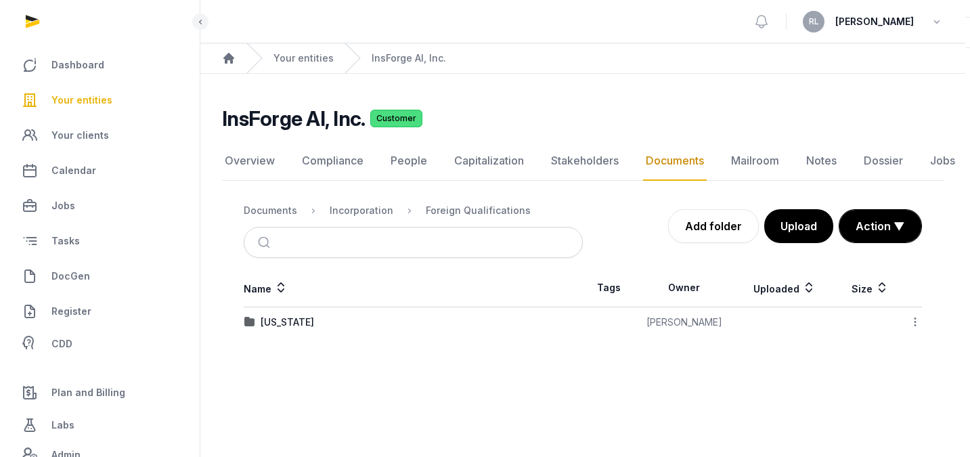
scroll to position [0, 0]
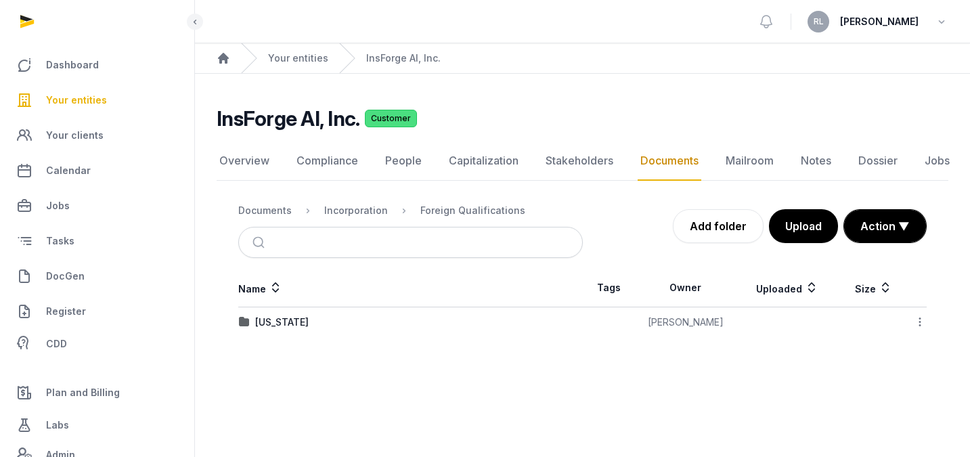
click at [296, 319] on div "[US_STATE]" at bounding box center [281, 322] width 53 height 14
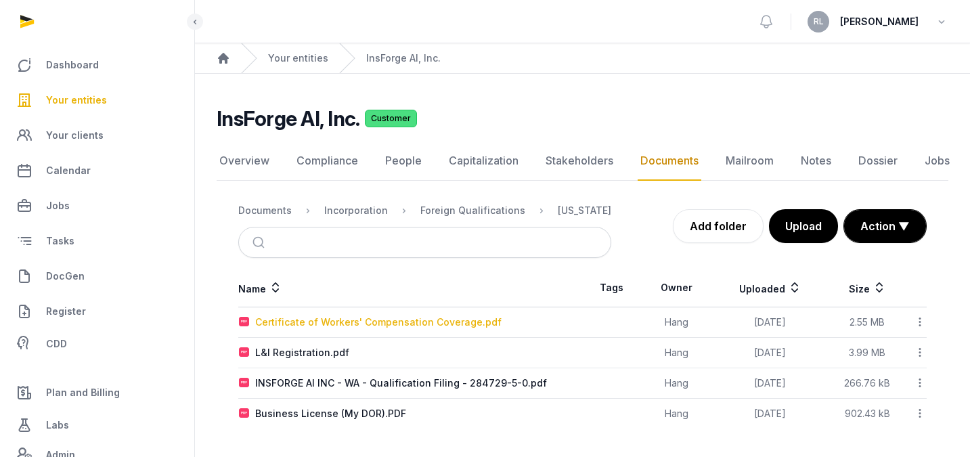
click at [296, 319] on div "Certificate of Workers' Compensation Coverage.pdf" at bounding box center [378, 322] width 246 height 14
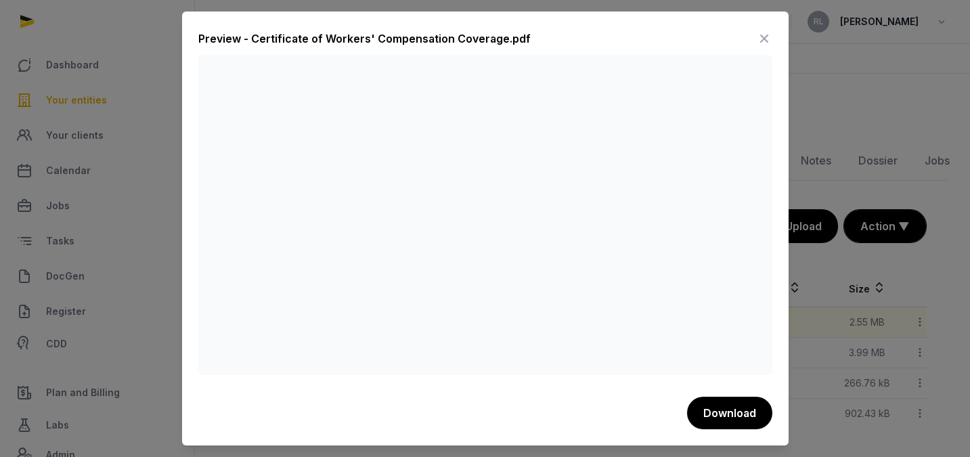
click at [745, 39] on icon at bounding box center [764, 39] width 16 height 22
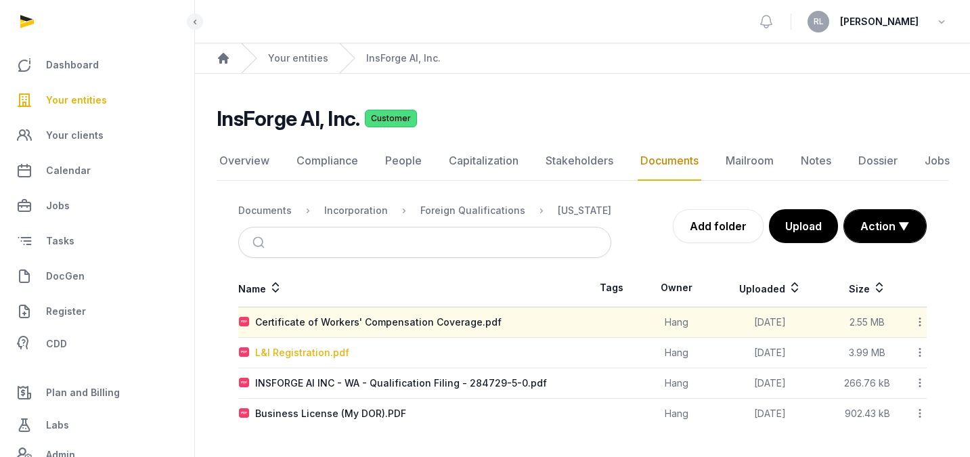
click at [266, 352] on div "L&I Registration.pdf" at bounding box center [302, 353] width 94 height 14
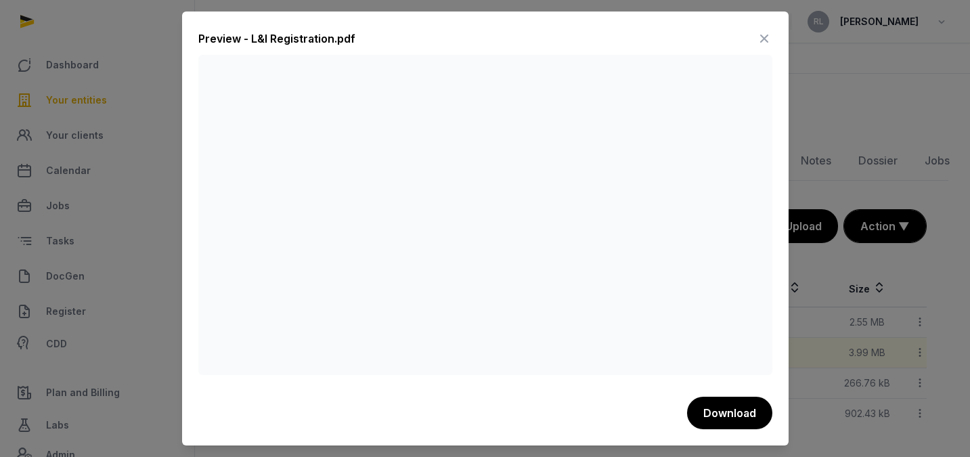
click at [171, 171] on div at bounding box center [485, 228] width 970 height 457
click at [745, 37] on icon at bounding box center [764, 39] width 16 height 22
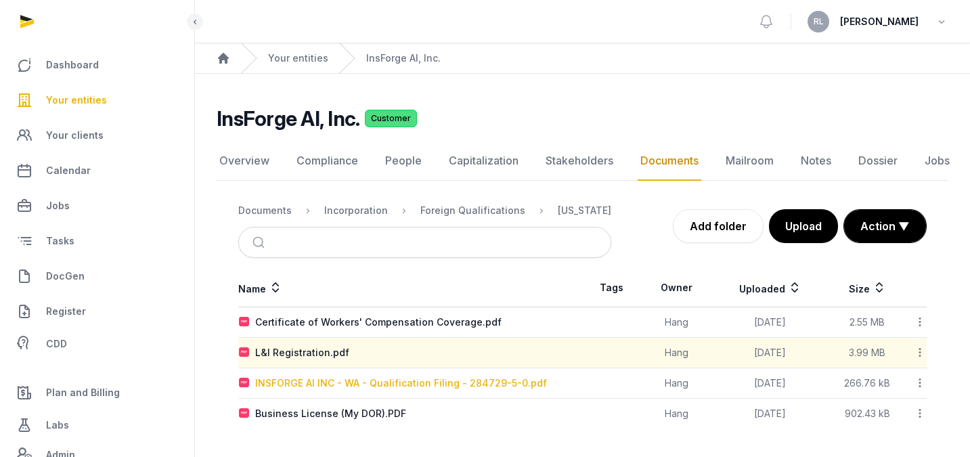
click at [432, 384] on div "INSFORGE AI INC - WA - Qualification Filing - 284729-5-0.pdf" at bounding box center [401, 383] width 292 height 14
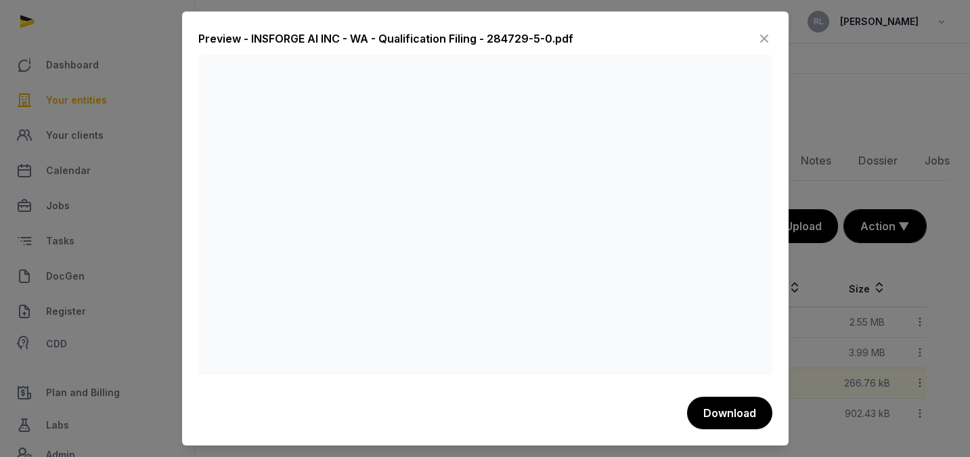
click at [745, 41] on icon at bounding box center [764, 39] width 16 height 22
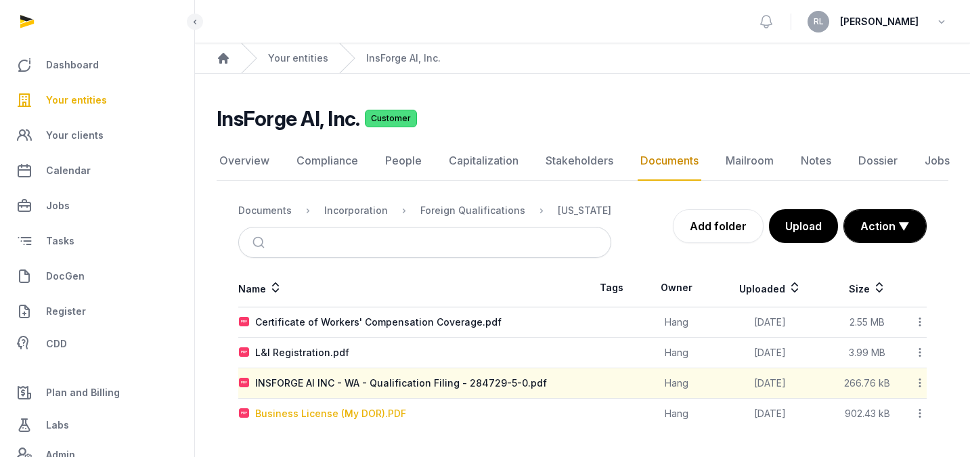
click at [345, 410] on div "Business License (My DOR).PDF" at bounding box center [330, 414] width 151 height 14
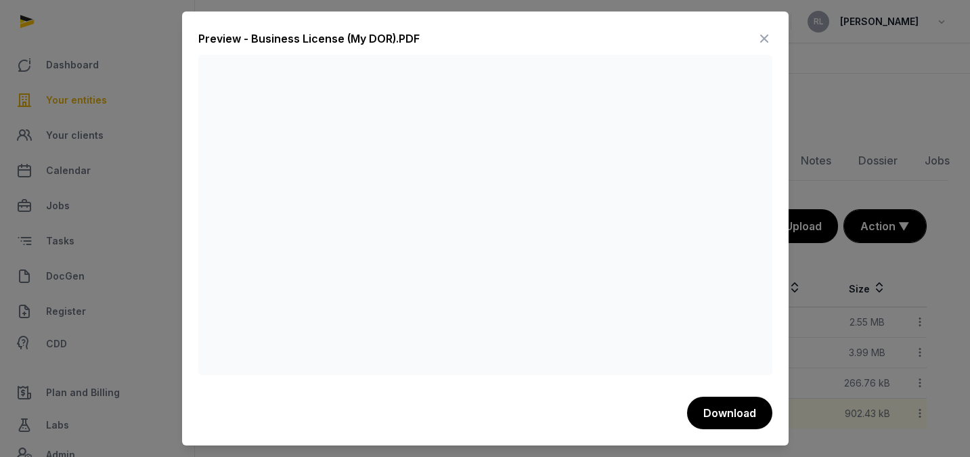
click at [745, 37] on icon at bounding box center [764, 39] width 16 height 22
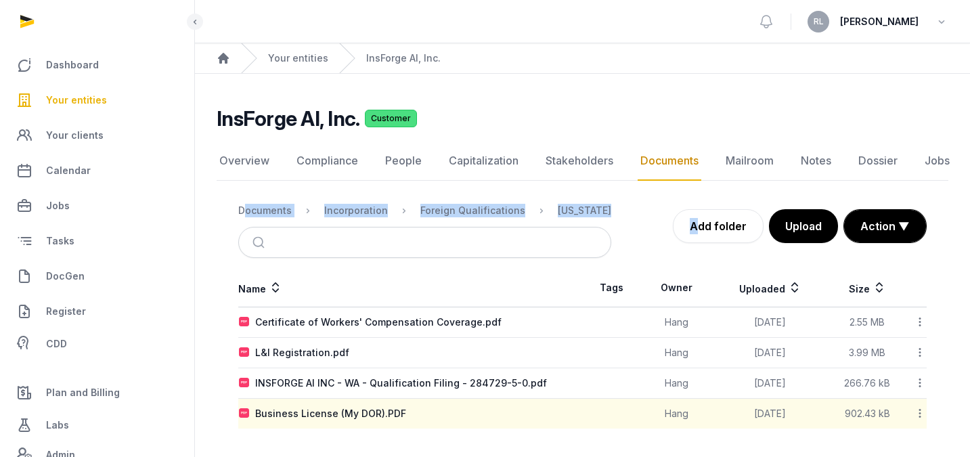
drag, startPoint x: 225, startPoint y: 208, endPoint x: 606, endPoint y: 214, distance: 380.3
click at [606, 214] on div "Documents Incorporation Foreign Qualifications [US_STATE] Add folder Upload Act…" at bounding box center [583, 226] width 732 height 64
click at [619, 209] on div "Add folder Upload Action ▼ Start select Move Delete" at bounding box center [768, 226] width 315 height 34
drag, startPoint x: 611, startPoint y: 214, endPoint x: 233, endPoint y: 210, distance: 378.3
click at [233, 210] on div "Documents Incorporation Foreign Qualifications [US_STATE] Add folder Upload Act…" at bounding box center [583, 226] width 732 height 64
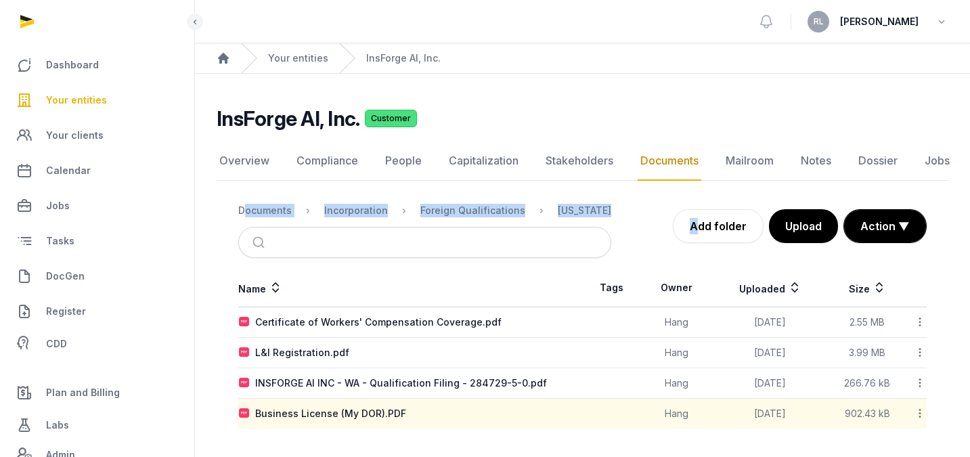
copy div "Documents Incorporation Foreign Qualifications [US_STATE]"
